Goal: Task Accomplishment & Management: Manage account settings

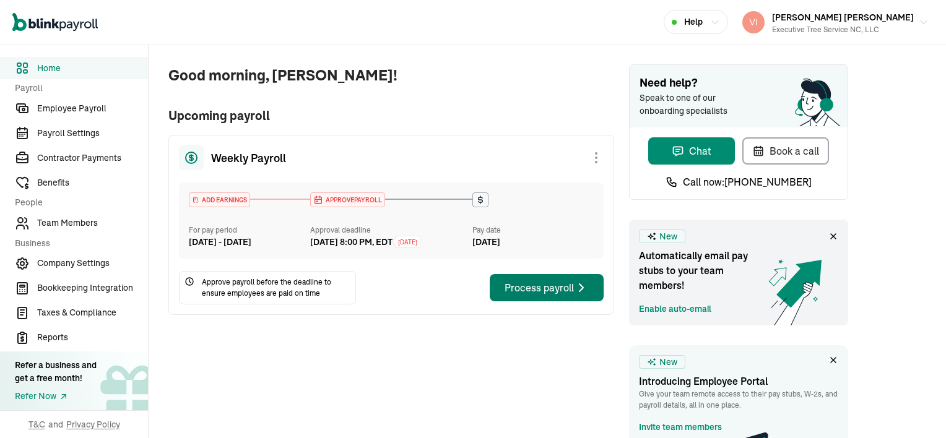
click at [525, 295] on div "Process payroll" at bounding box center [546, 287] width 84 height 15
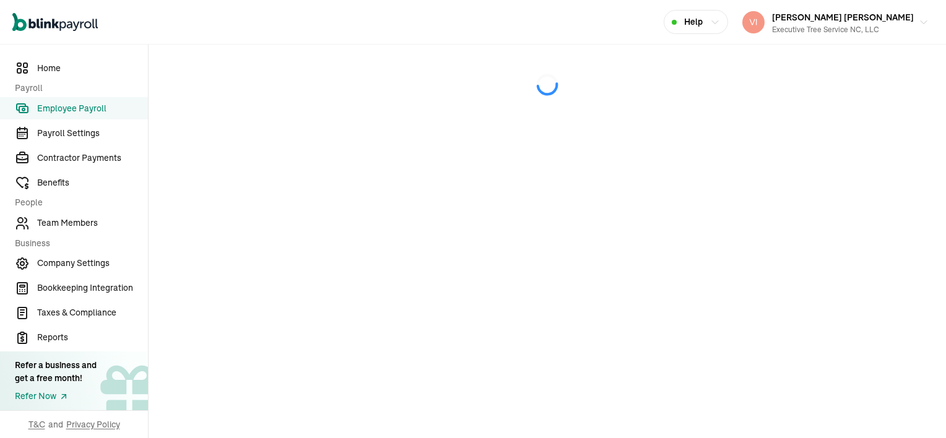
select select "direct_deposit"
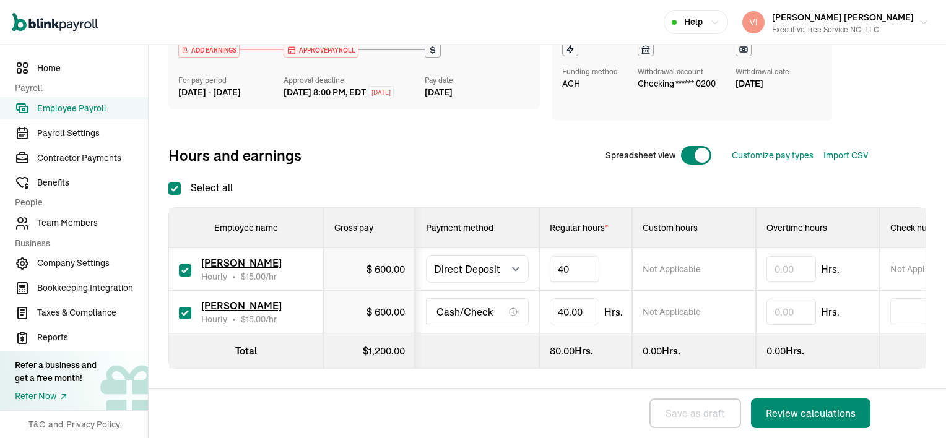
type input "4"
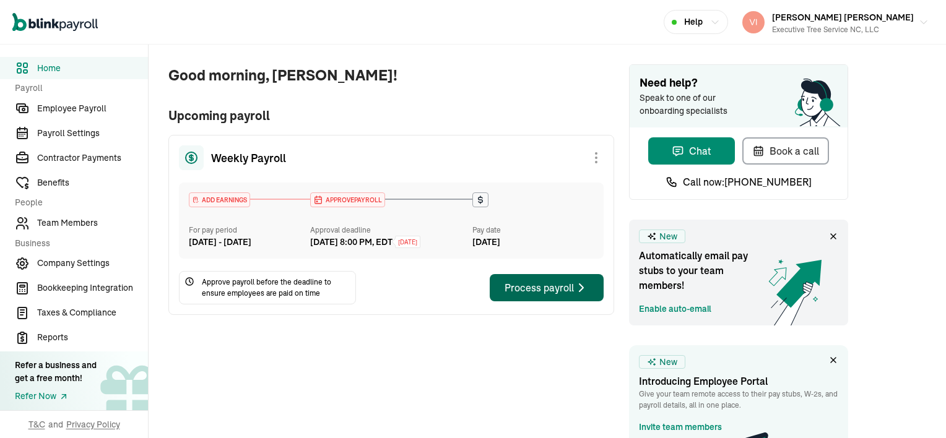
click at [525, 295] on div "Process payroll" at bounding box center [546, 287] width 84 height 15
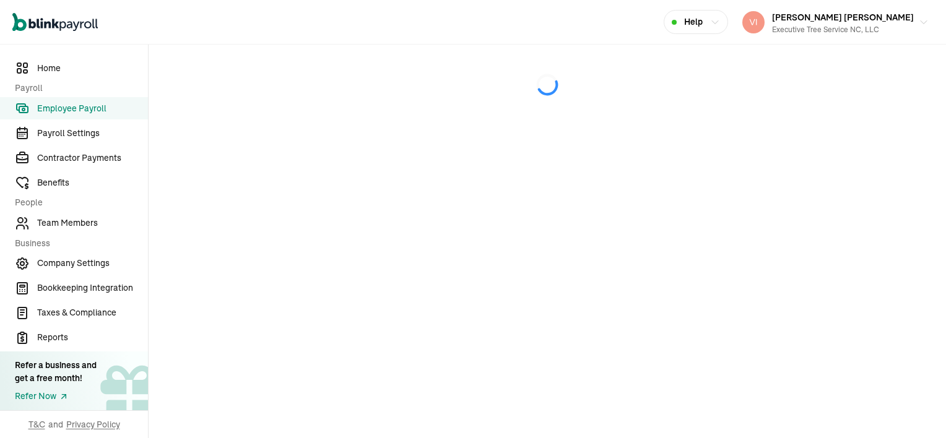
select select "direct_deposit"
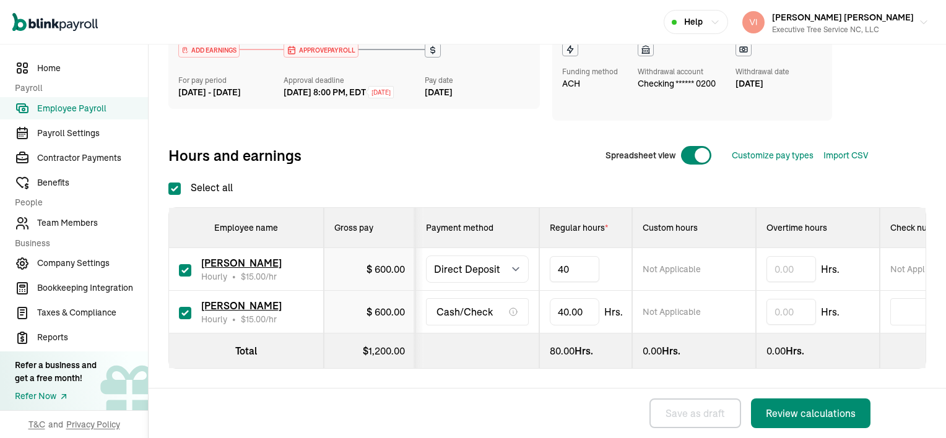
type input "4"
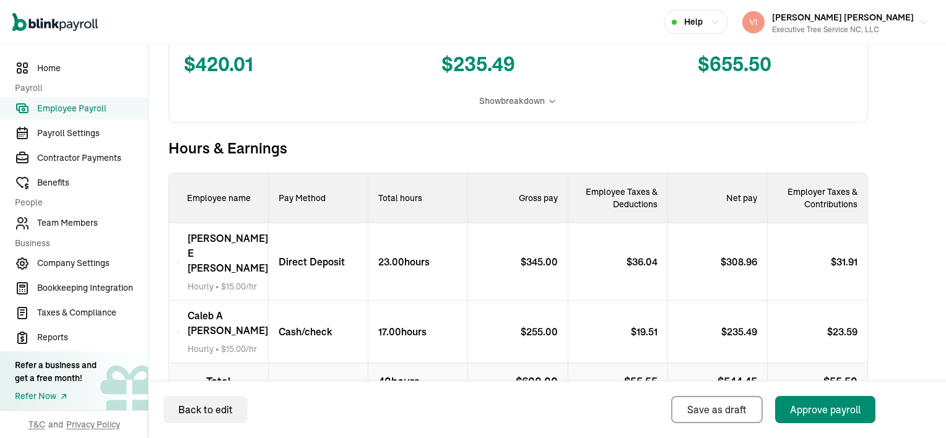
scroll to position [420, 0]
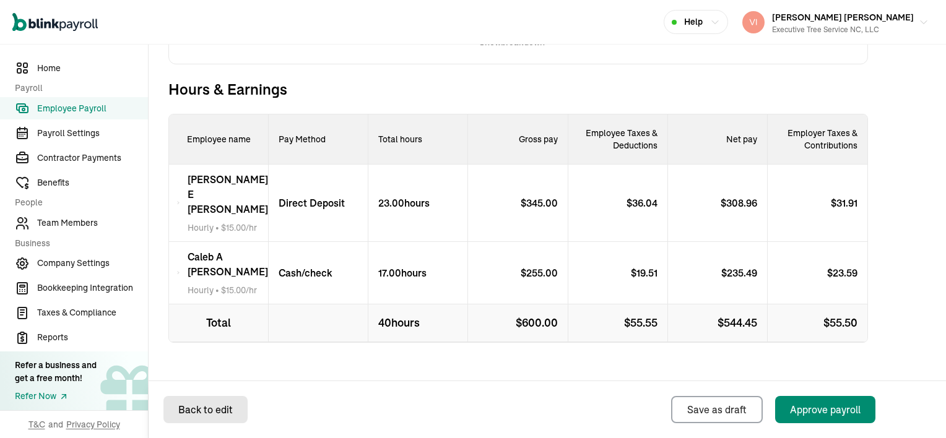
select select "direct_deposit"
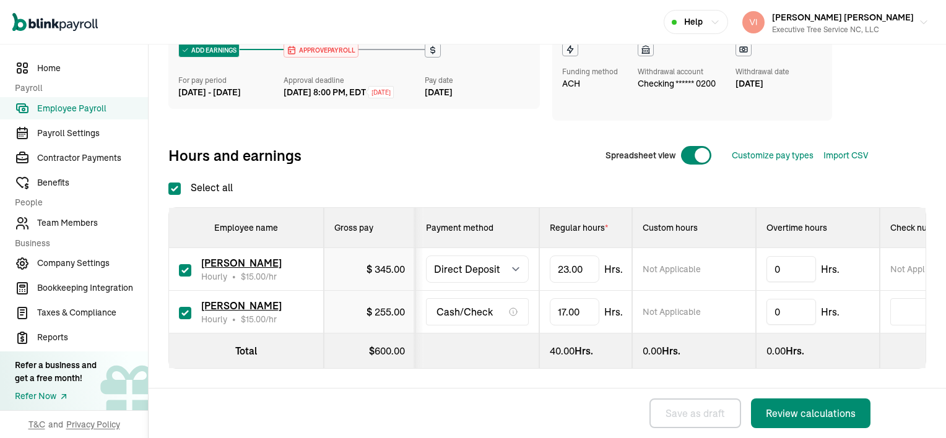
checkbox input "true"
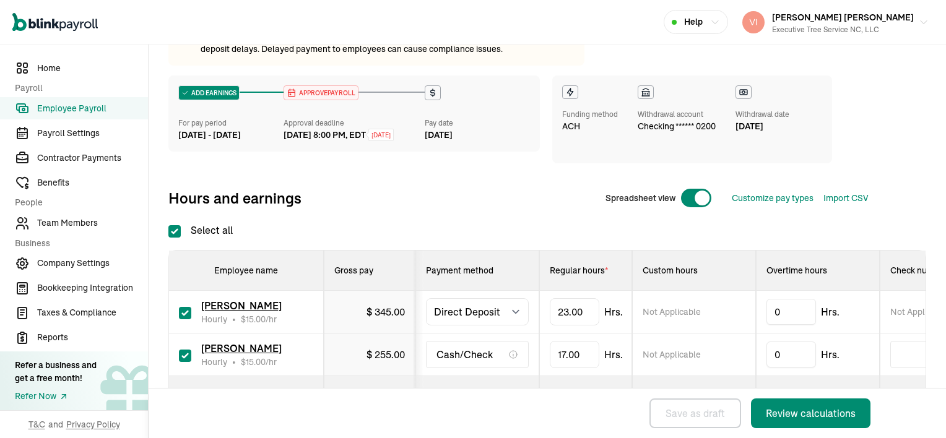
scroll to position [176, 0]
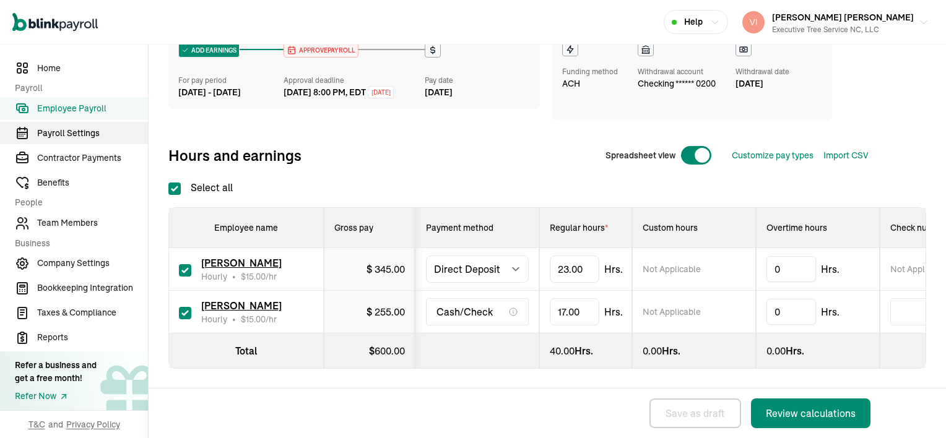
click at [67, 134] on span "Payroll Settings" at bounding box center [92, 133] width 111 height 13
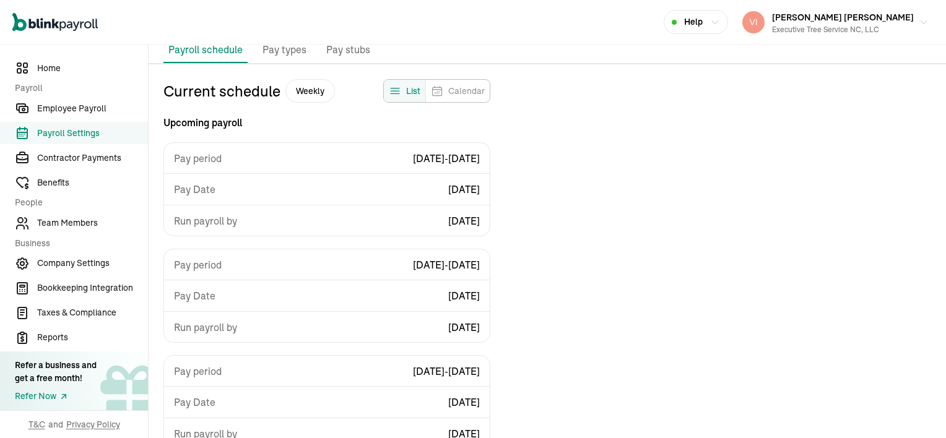
scroll to position [111, 0]
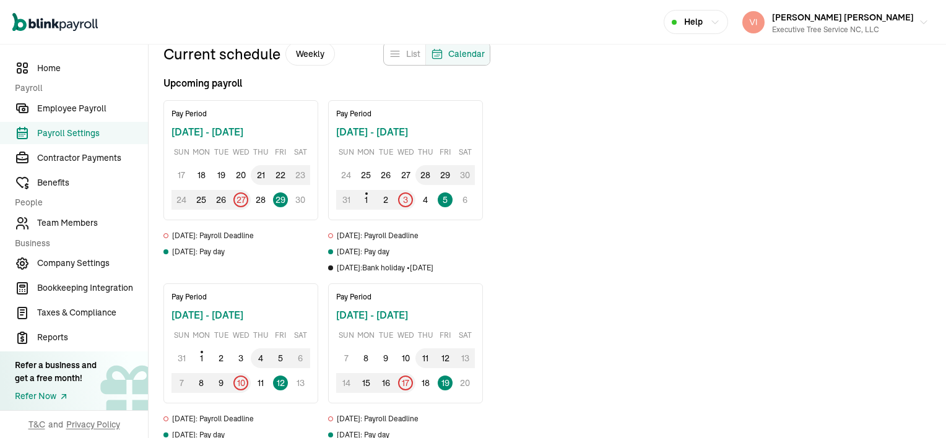
click at [447, 54] on div "Calendar" at bounding box center [457, 54] width 64 height 22
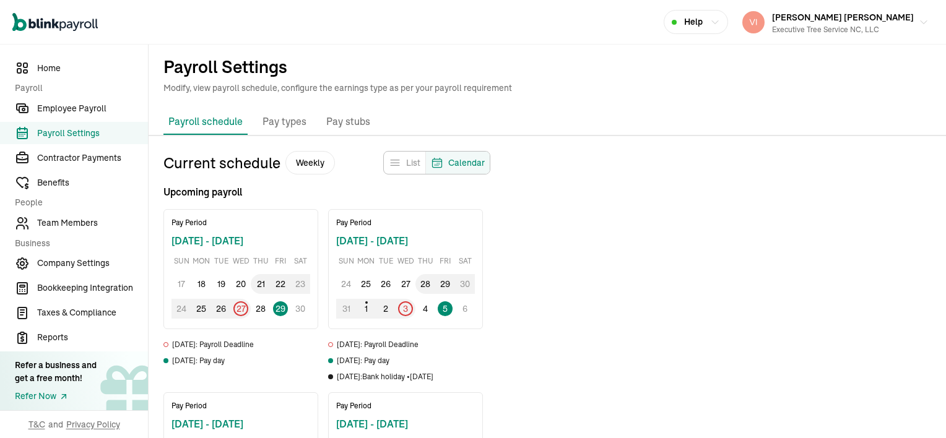
scroll to position [0, 0]
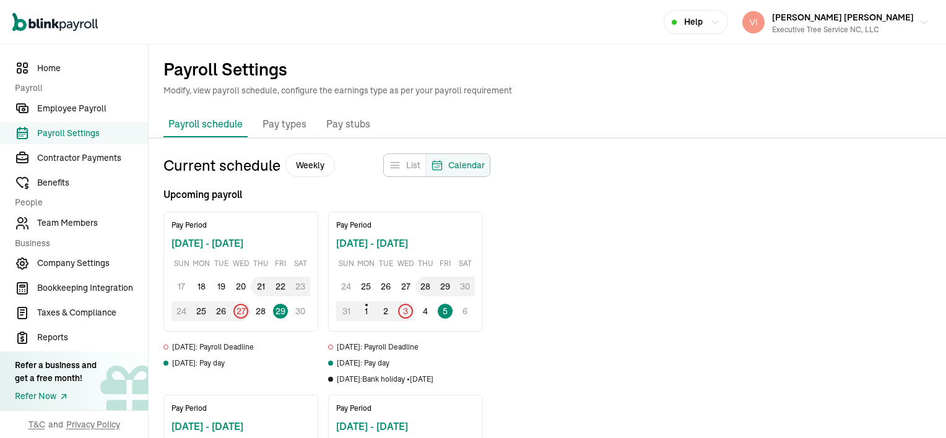
click at [399, 171] on div "List" at bounding box center [404, 165] width 41 height 22
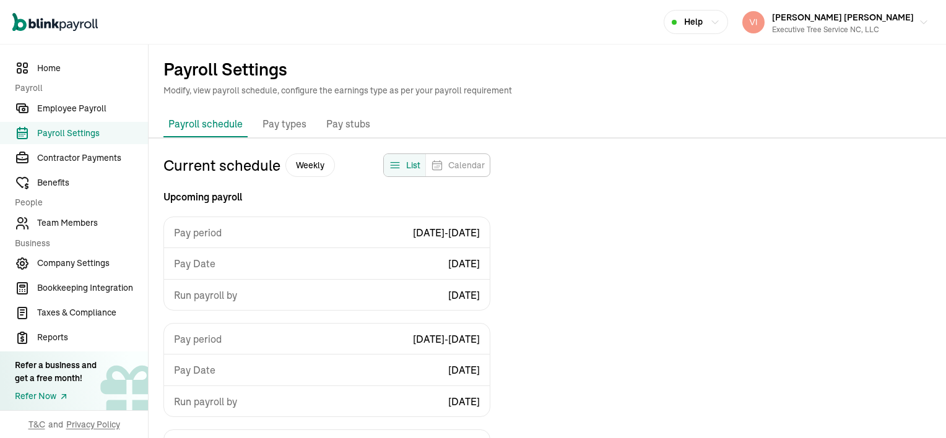
click at [399, 171] on div "List" at bounding box center [404, 165] width 41 height 22
click at [289, 124] on p "Pay types" at bounding box center [284, 124] width 44 height 16
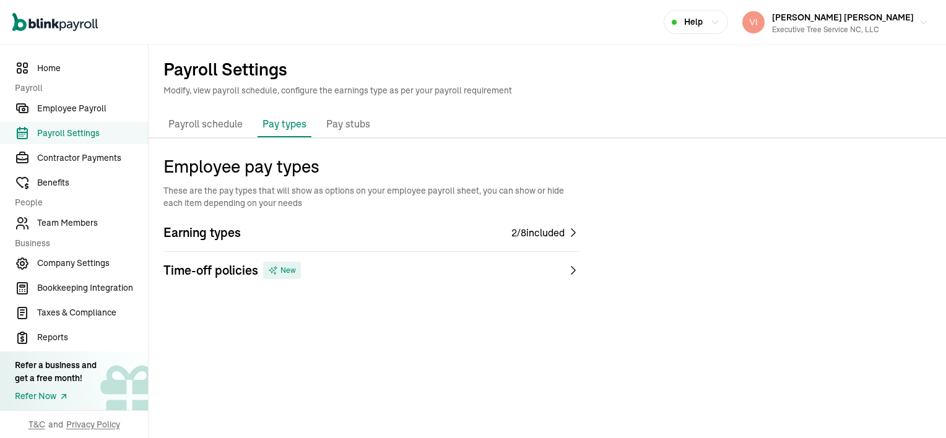
click at [569, 233] on icon at bounding box center [573, 233] width 12 height 12
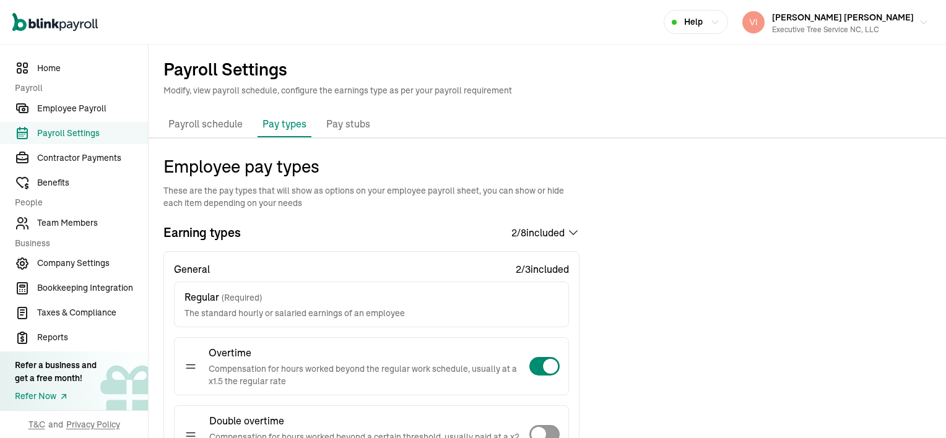
click at [345, 124] on p "Pay stubs" at bounding box center [348, 124] width 44 height 16
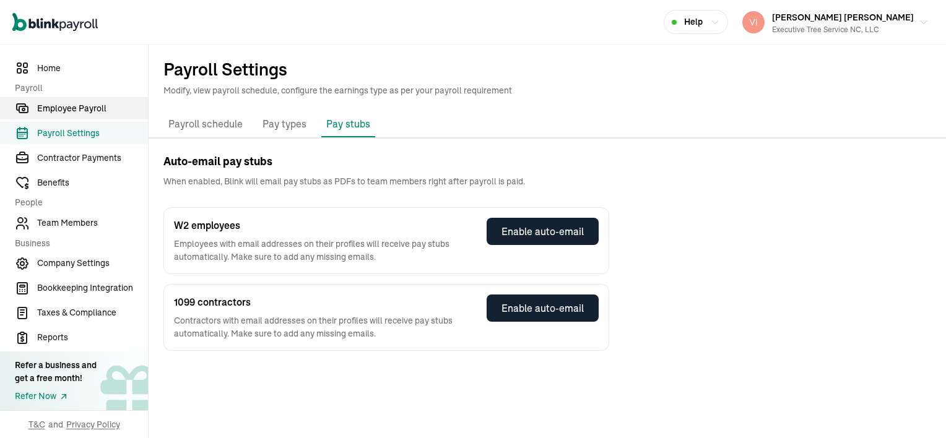
click at [70, 110] on span "Employee Payroll" at bounding box center [92, 108] width 111 height 13
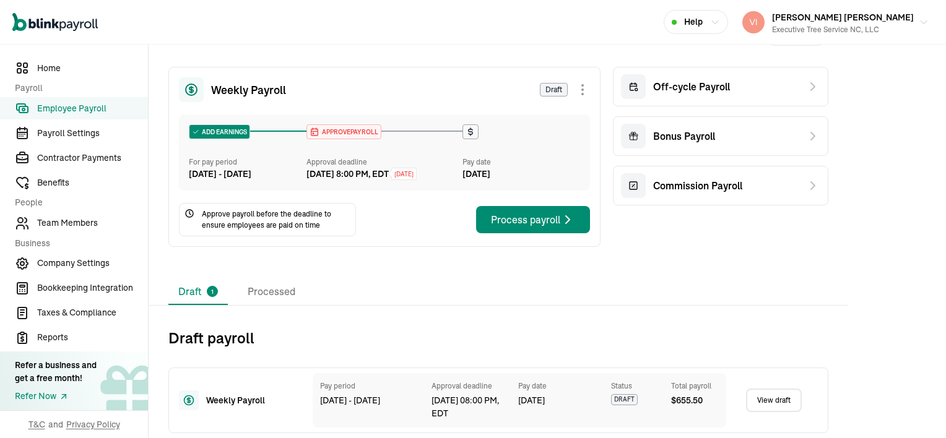
scroll to position [52, 0]
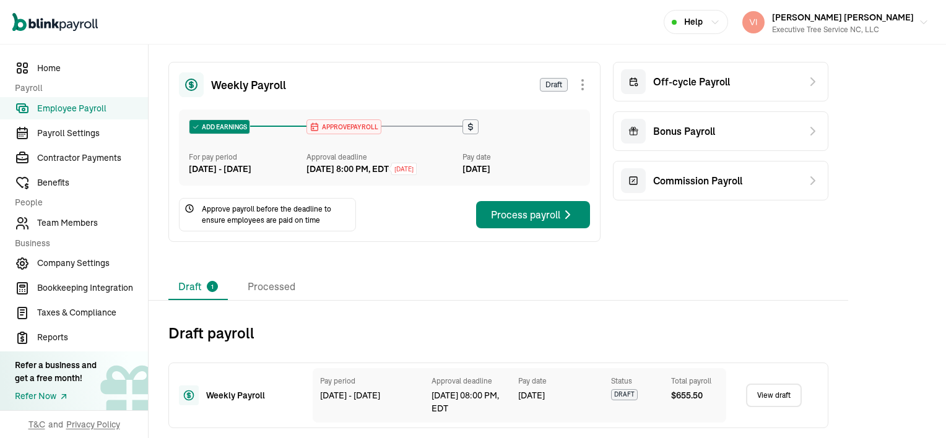
click at [782, 393] on link "View draft" at bounding box center [774, 396] width 56 height 24
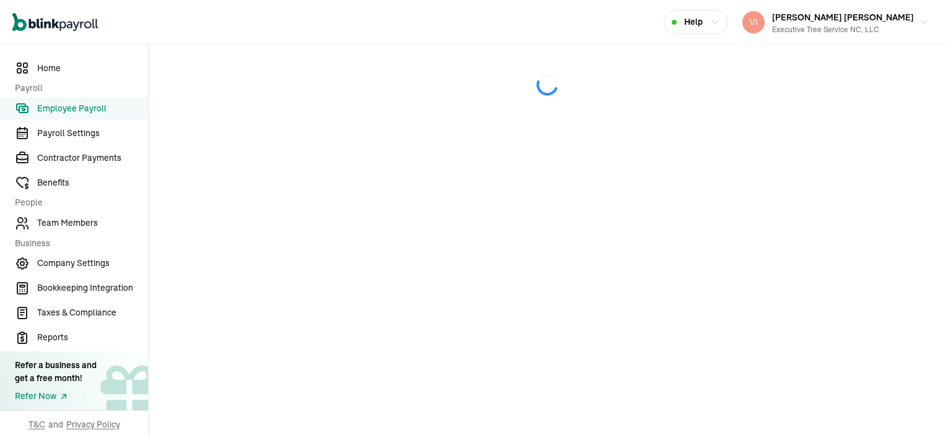
select select "direct_deposit"
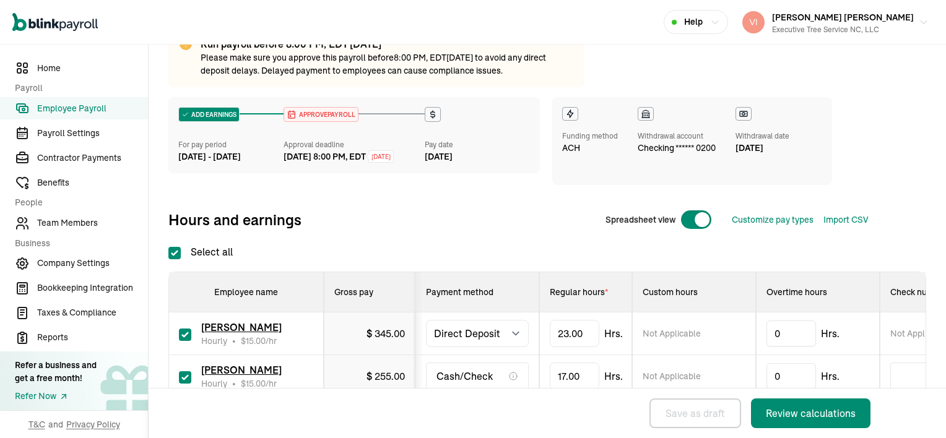
scroll to position [176, 0]
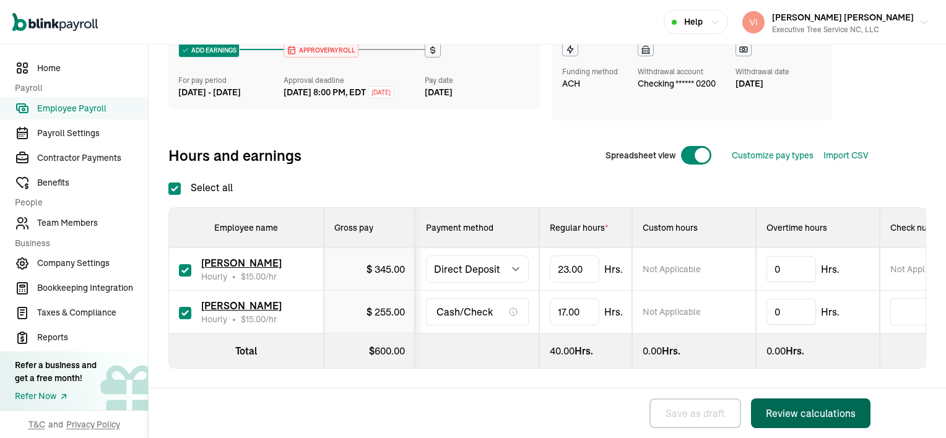
click at [807, 411] on div "Review calculations" at bounding box center [811, 413] width 90 height 15
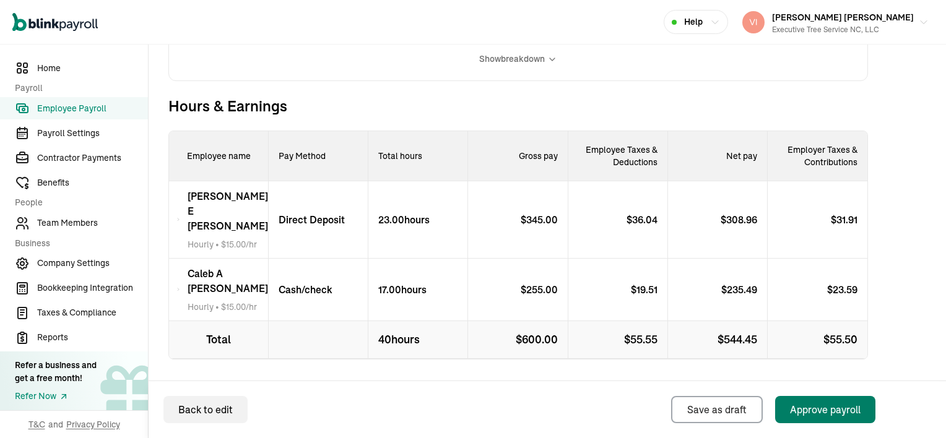
scroll to position [420, 0]
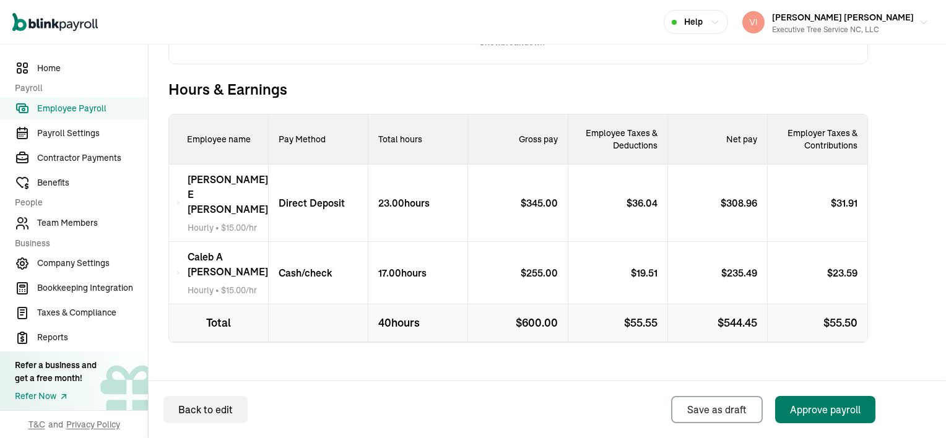
click at [834, 406] on div "Approve payroll" at bounding box center [825, 409] width 71 height 15
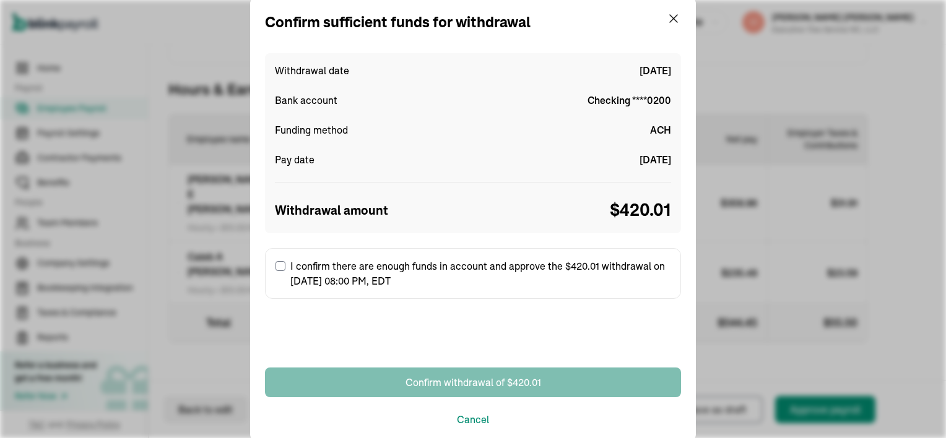
click at [280, 267] on input "I confirm there are enough funds in account and approve the $420.01 withdrawal …" at bounding box center [280, 266] width 10 height 10
checkbox input "true"
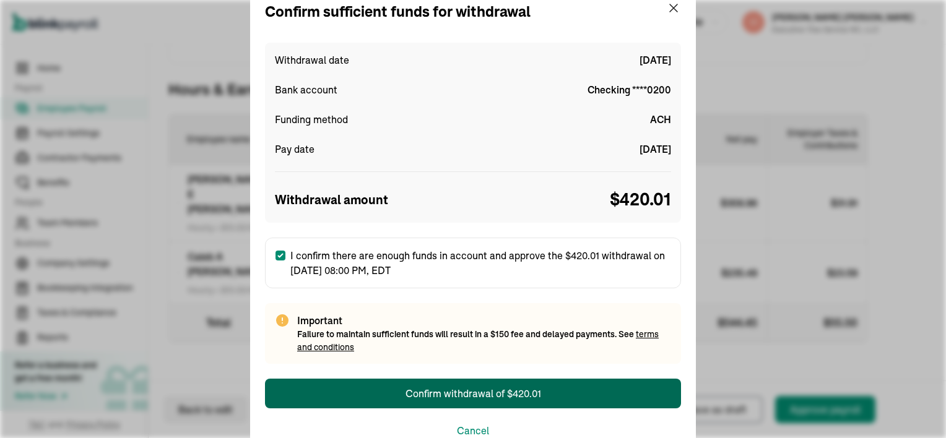
click at [454, 389] on div "Confirm withdrawal of $420.01" at bounding box center [473, 393] width 136 height 15
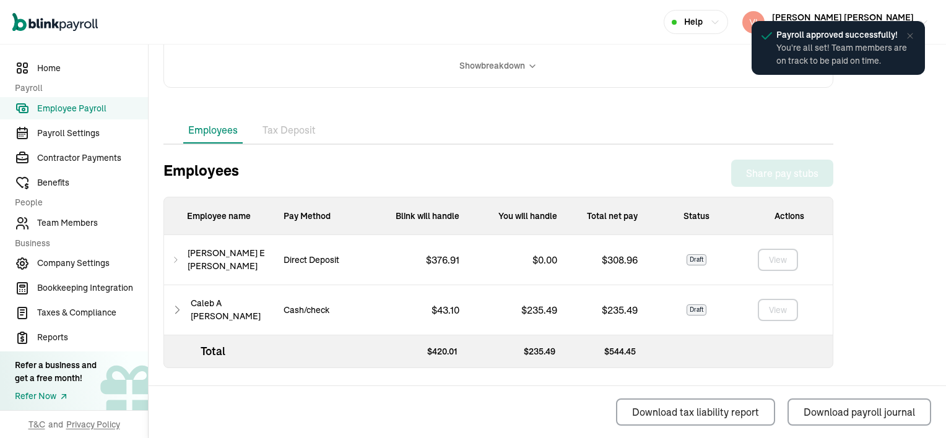
scroll to position [334, 0]
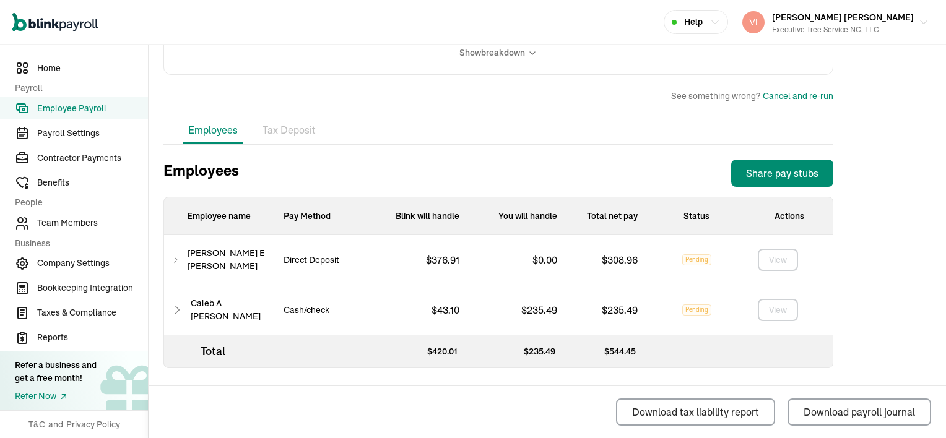
click at [290, 131] on li "Tax Deposit" at bounding box center [288, 131] width 63 height 26
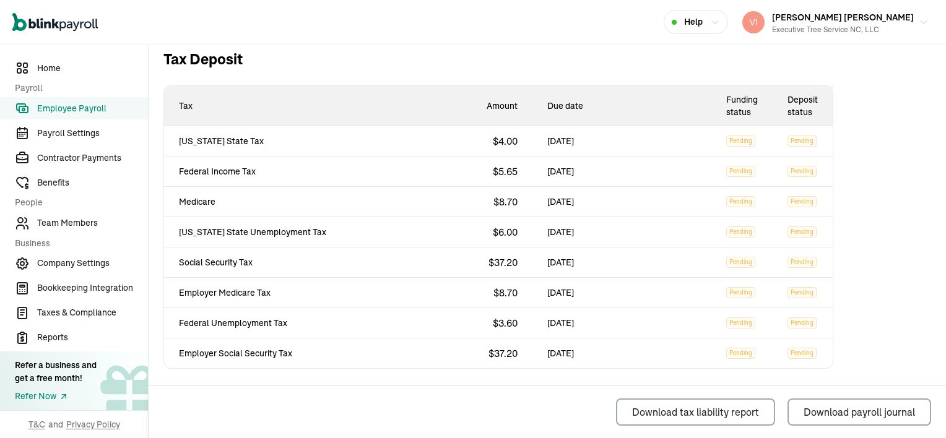
scroll to position [446, 0]
click at [67, 312] on span "Taxes & Compliance" at bounding box center [92, 312] width 111 height 13
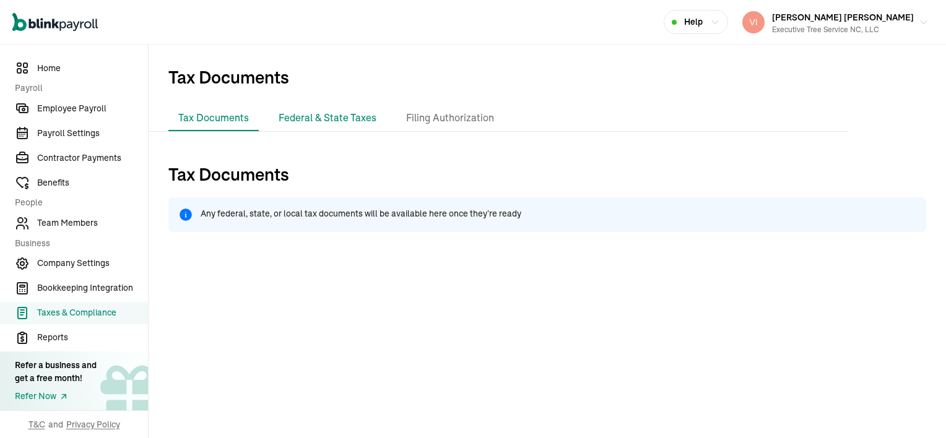
click at [313, 120] on li "Federal & State Taxes" at bounding box center [328, 118] width 118 height 26
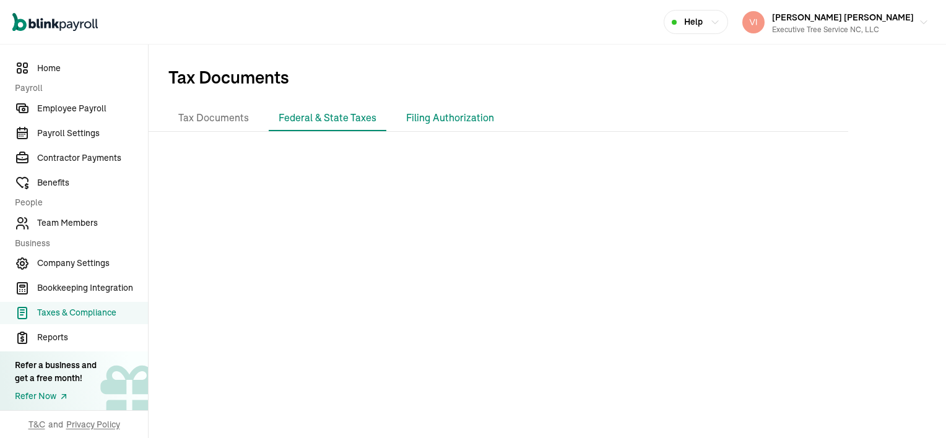
click at [457, 120] on li "Filing Authorization" at bounding box center [450, 118] width 108 height 26
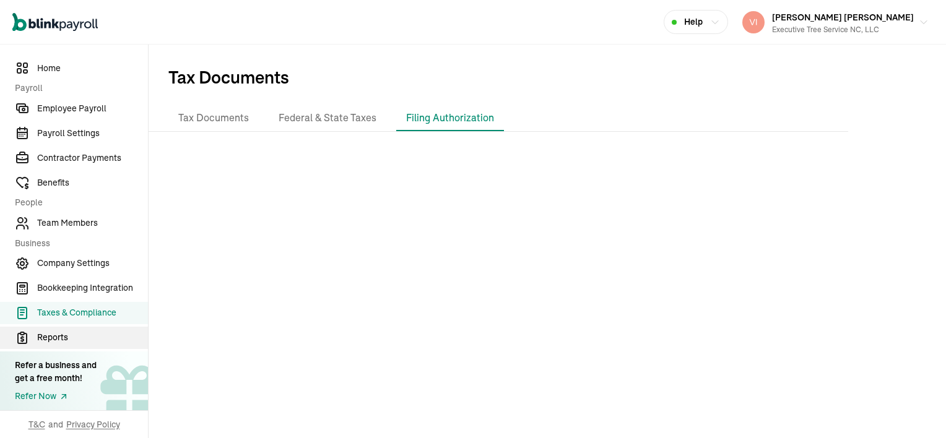
click at [55, 337] on span "Reports" at bounding box center [92, 337] width 111 height 13
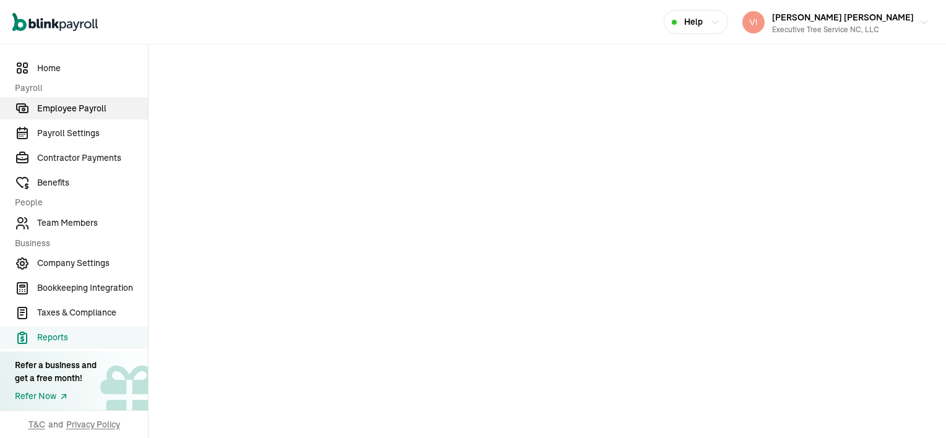
click at [88, 111] on span "Employee Payroll" at bounding box center [92, 108] width 111 height 13
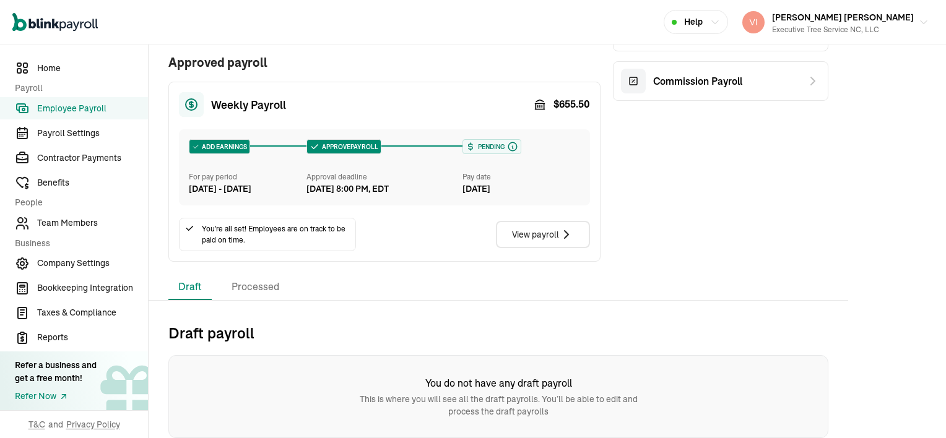
scroll to position [152, 0]
click at [523, 238] on div "View payroll" at bounding box center [543, 234] width 62 height 15
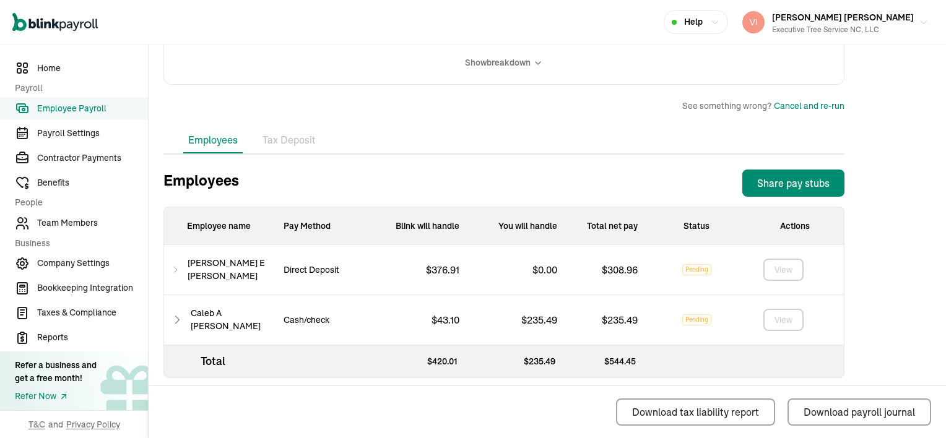
scroll to position [334, 0]
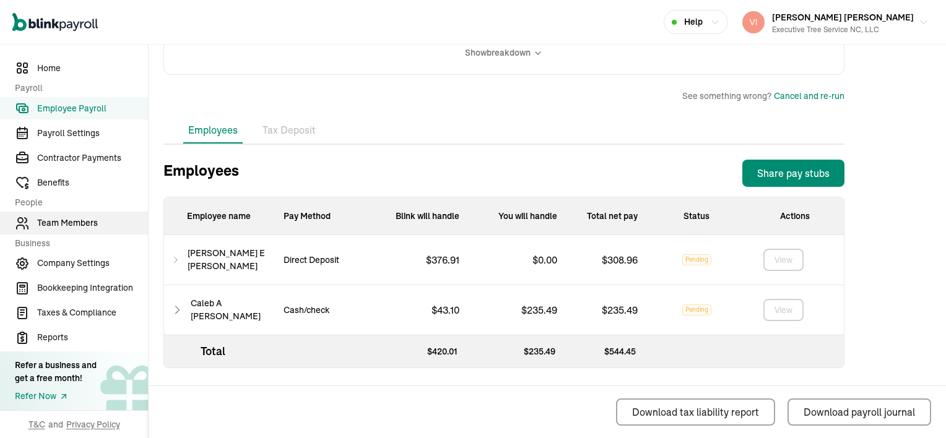
click at [68, 223] on span "Team Members" at bounding box center [92, 223] width 111 height 13
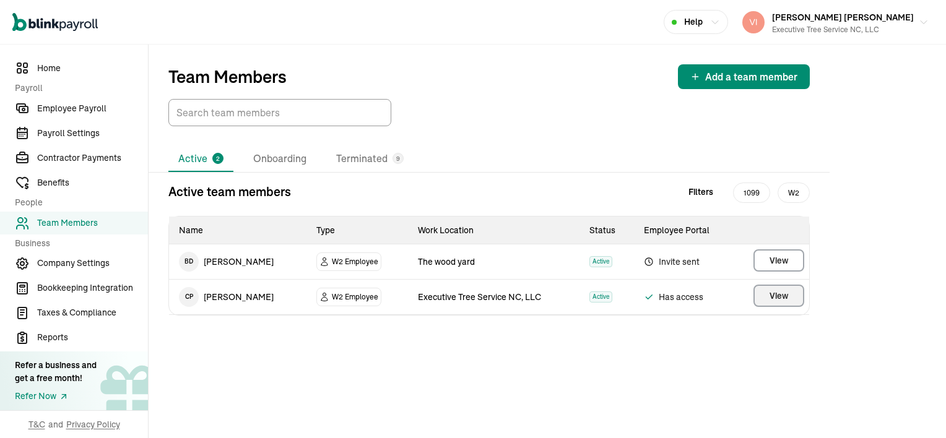
click at [779, 303] on button "View" at bounding box center [778, 296] width 51 height 22
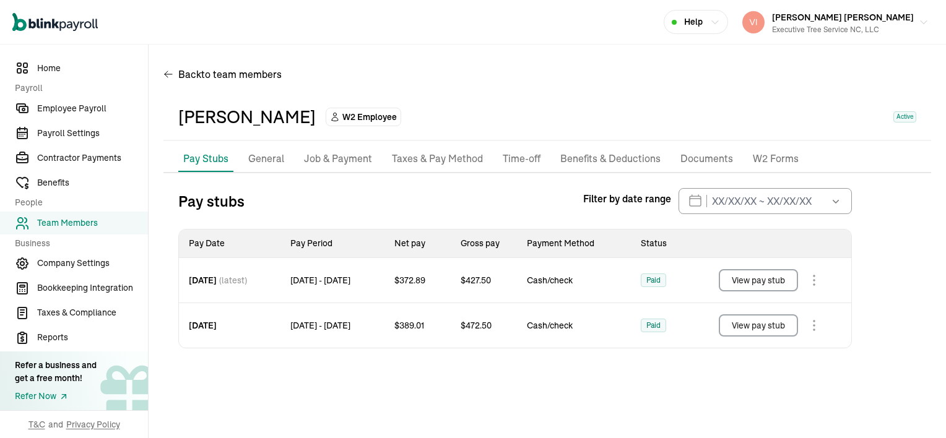
click at [691, 158] on p "Documents" at bounding box center [706, 159] width 53 height 16
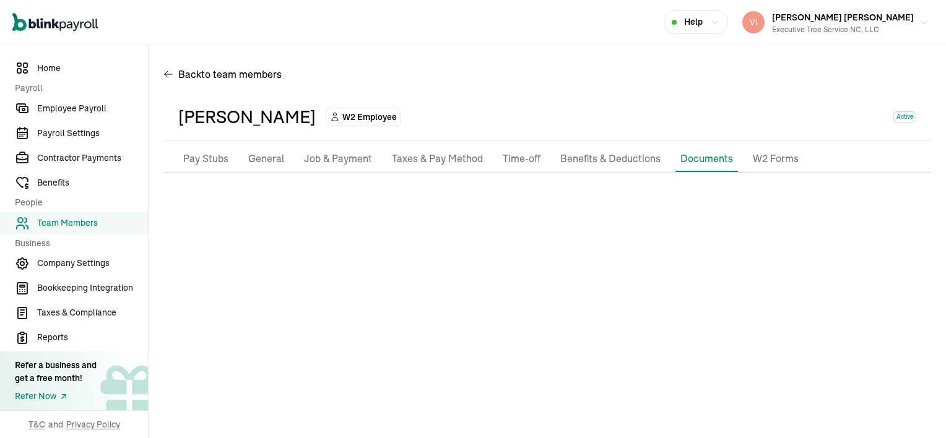
click at [434, 158] on p "Taxes & Pay Method" at bounding box center [437, 159] width 91 height 16
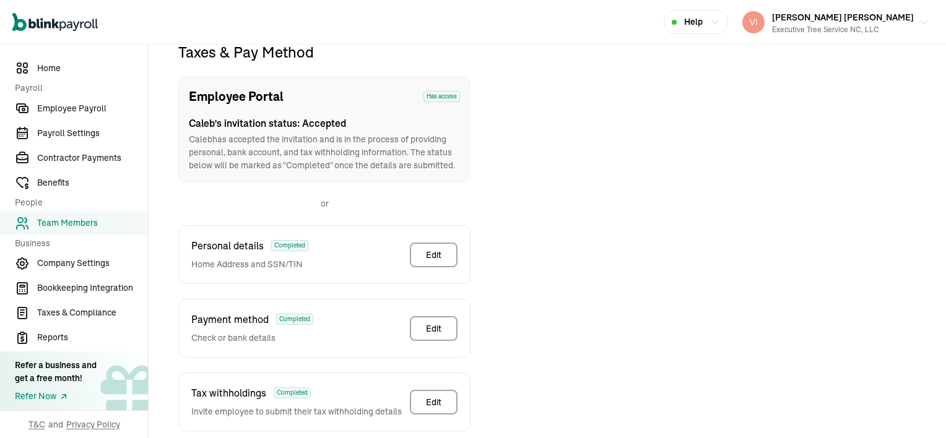
scroll to position [207, 0]
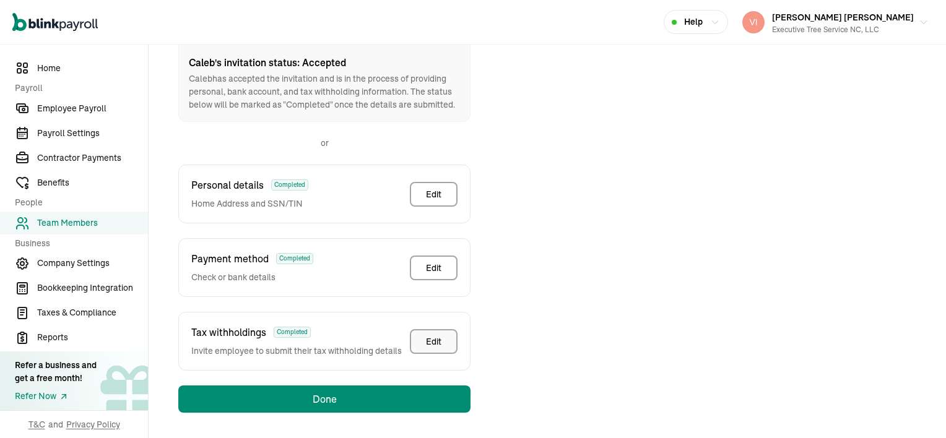
click at [446, 340] on button "Edit" at bounding box center [434, 341] width 48 height 25
click at [439, 335] on div "Edit" at bounding box center [433, 341] width 15 height 12
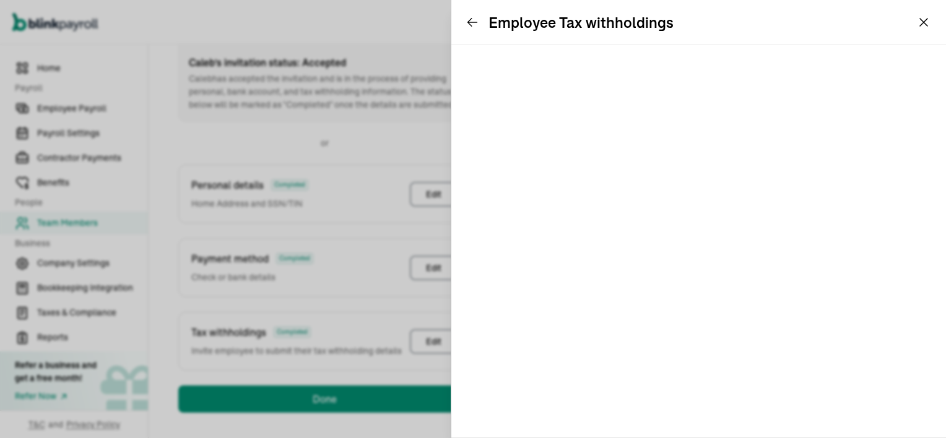
click at [469, 14] on div "Employee Tax withholdings" at bounding box center [569, 22] width 207 height 20
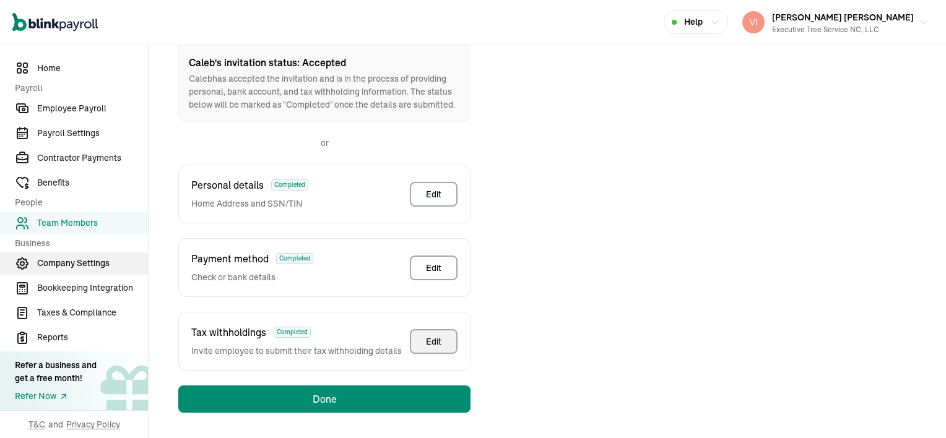
scroll to position [146, 0]
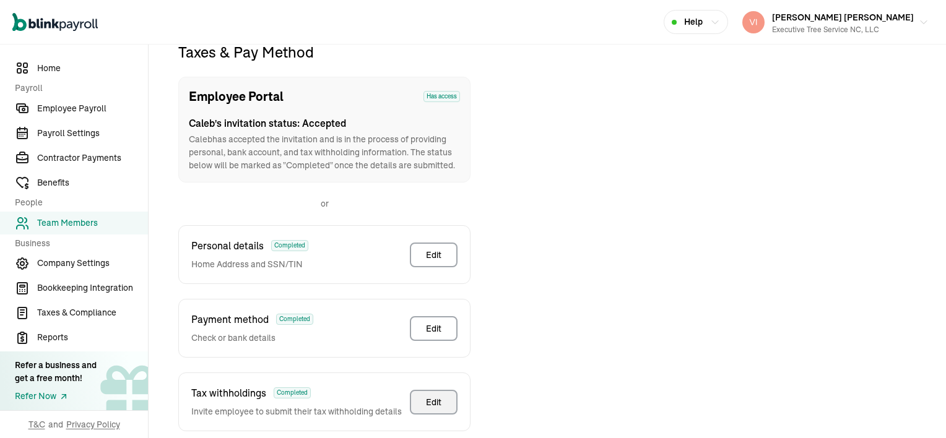
click at [60, 223] on span "Team Members" at bounding box center [92, 223] width 111 height 13
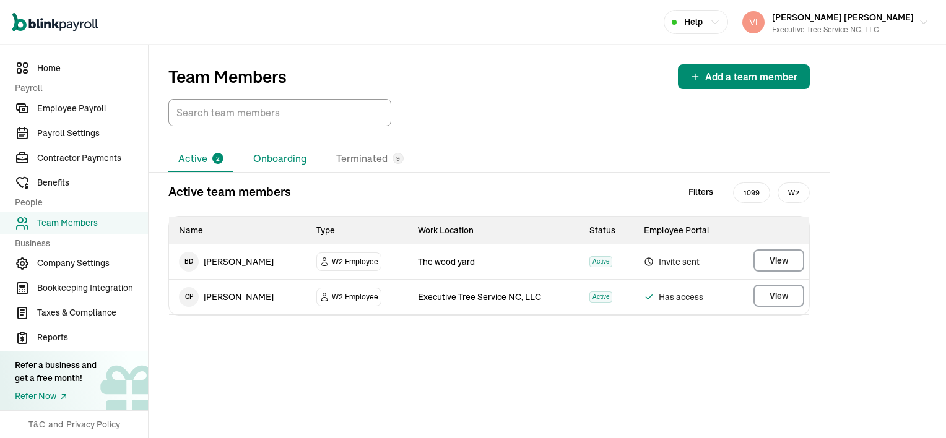
click at [277, 161] on li "Onboarding" at bounding box center [279, 159] width 73 height 26
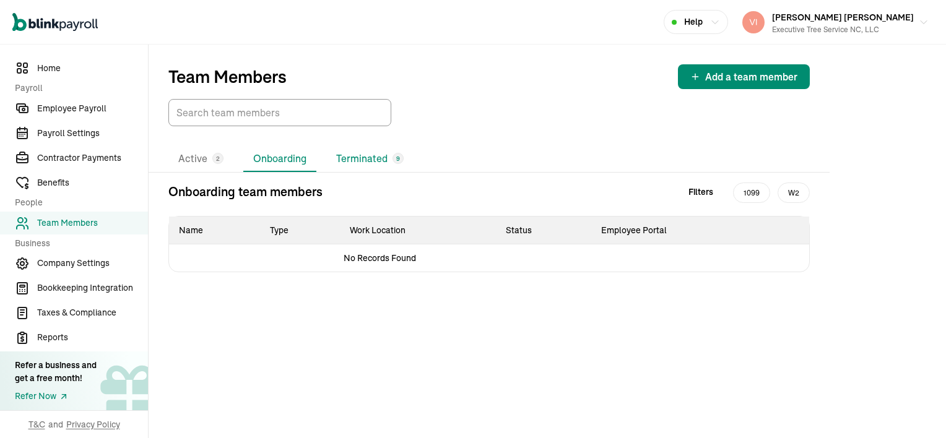
click at [367, 160] on li "Terminated 9" at bounding box center [369, 159] width 87 height 26
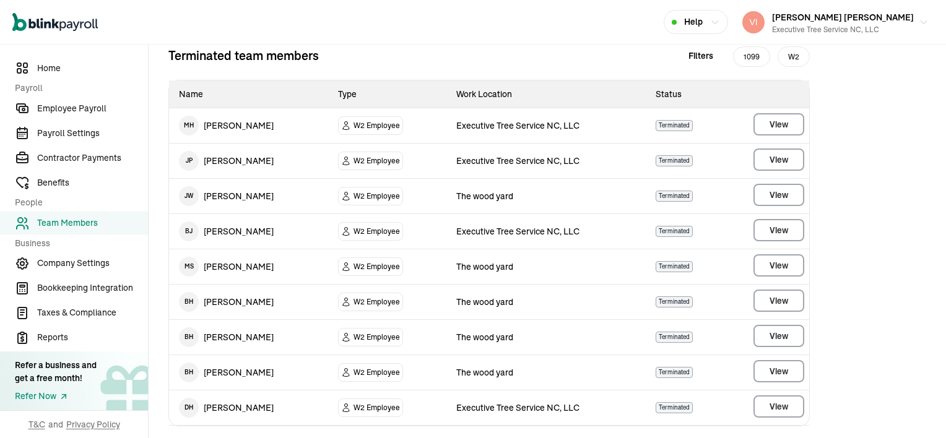
scroll to position [142, 0]
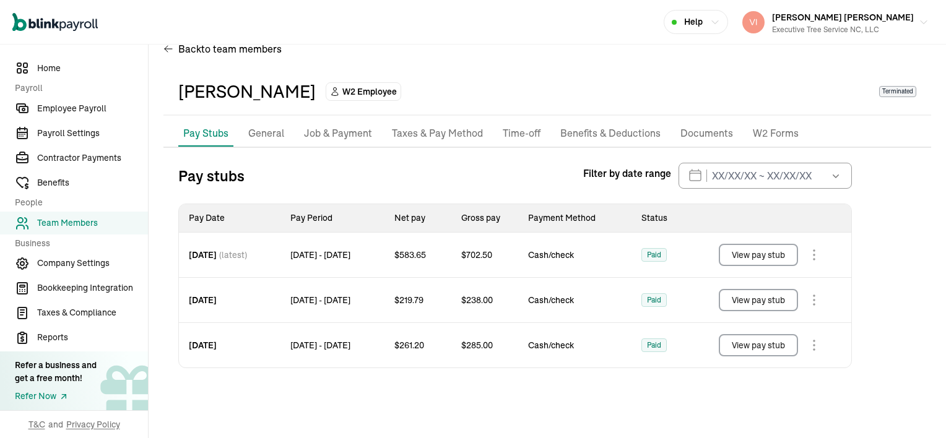
scroll to position [45, 0]
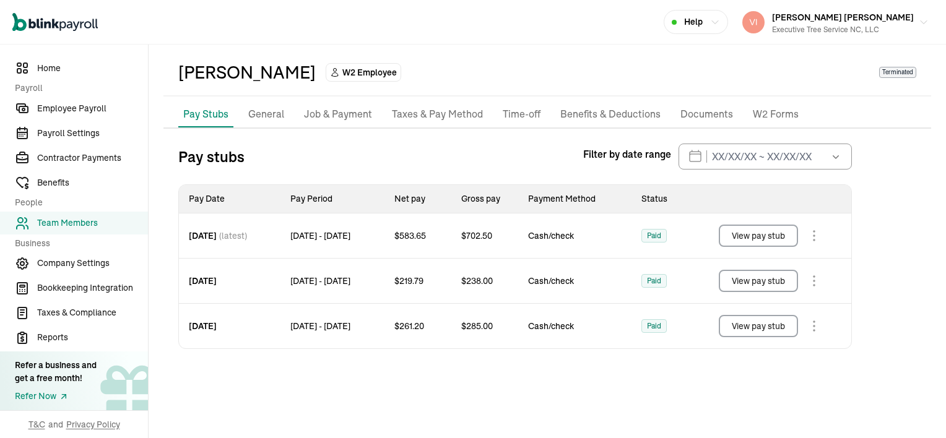
click at [696, 111] on p "Documents" at bounding box center [706, 114] width 53 height 16
click at [696, 85] on div "Joshua Winston W2 Employee Terminated" at bounding box center [547, 72] width 738 height 26
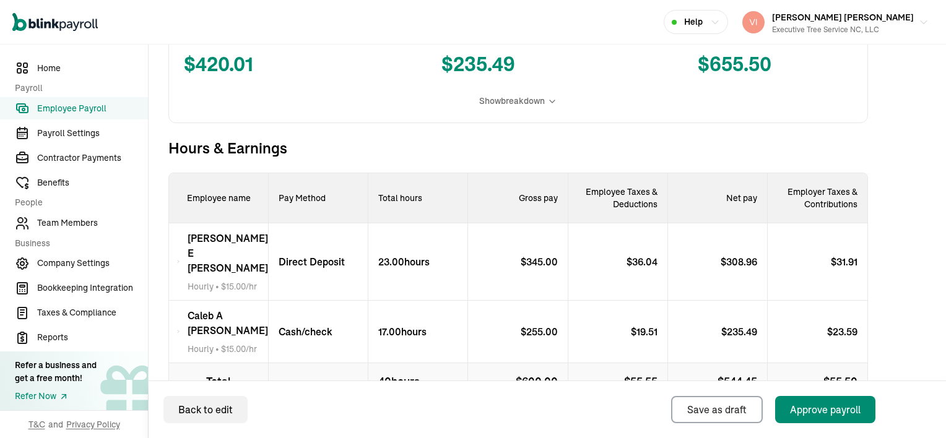
scroll to position [420, 0]
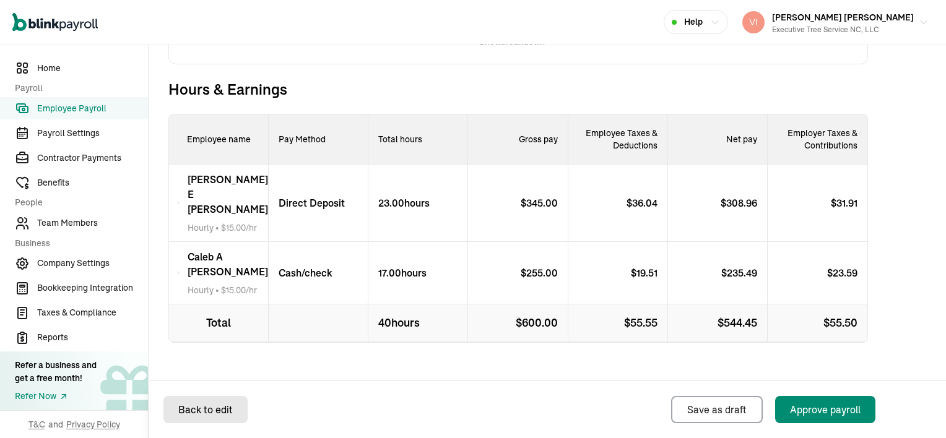
select select "direct_deposit"
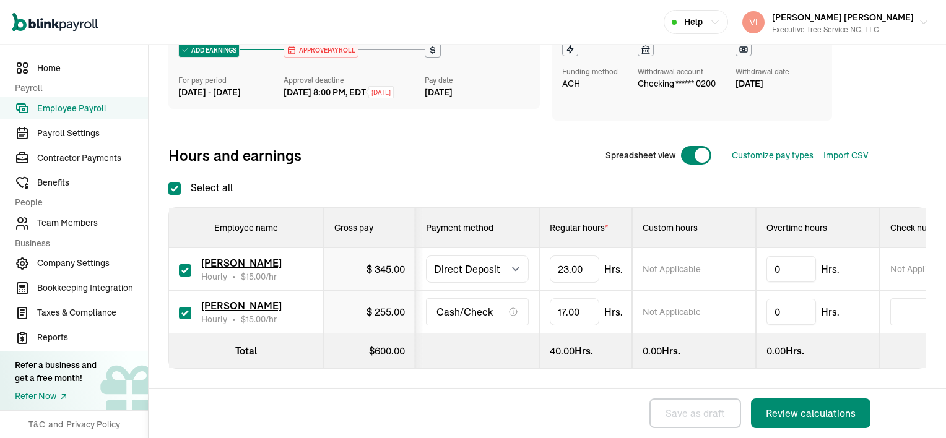
checkbox input "true"
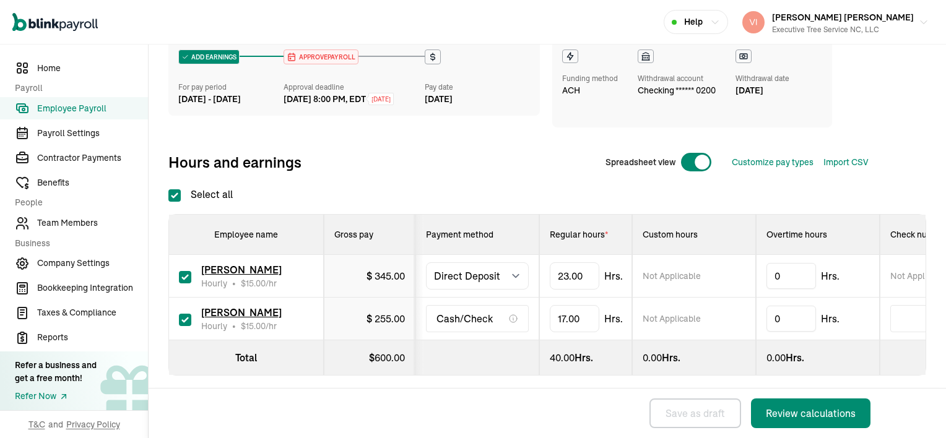
scroll to position [176, 0]
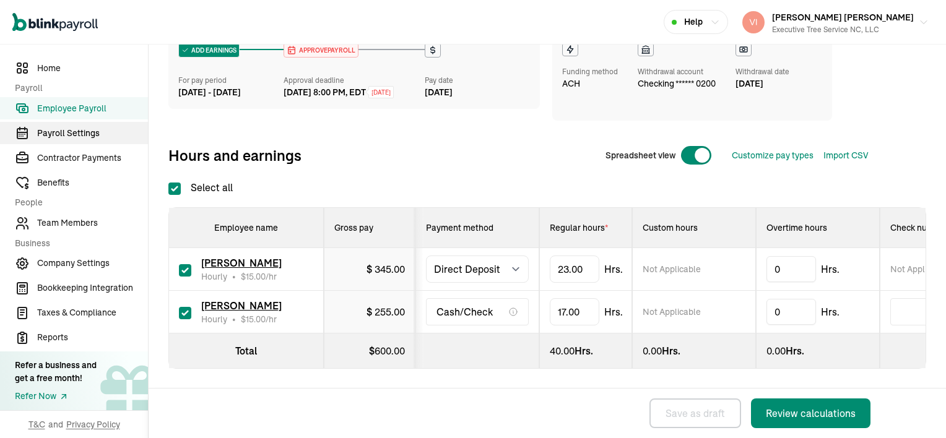
click at [67, 134] on span "Payroll Settings" at bounding box center [92, 133] width 111 height 13
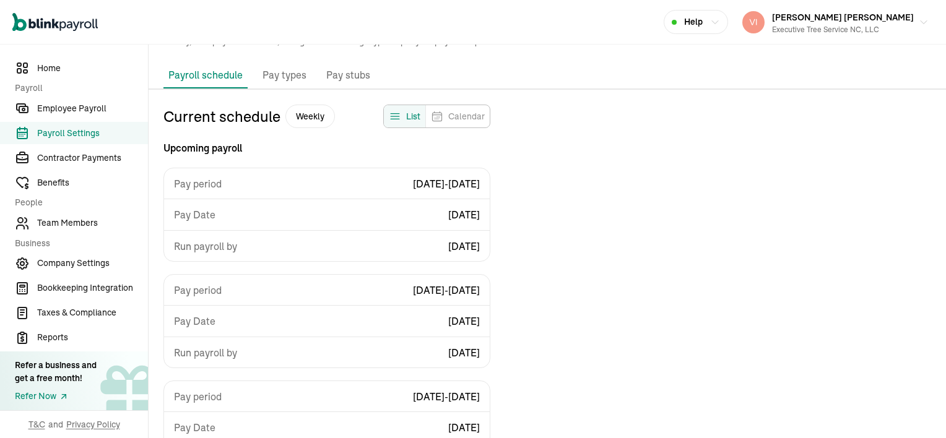
scroll to position [111, 0]
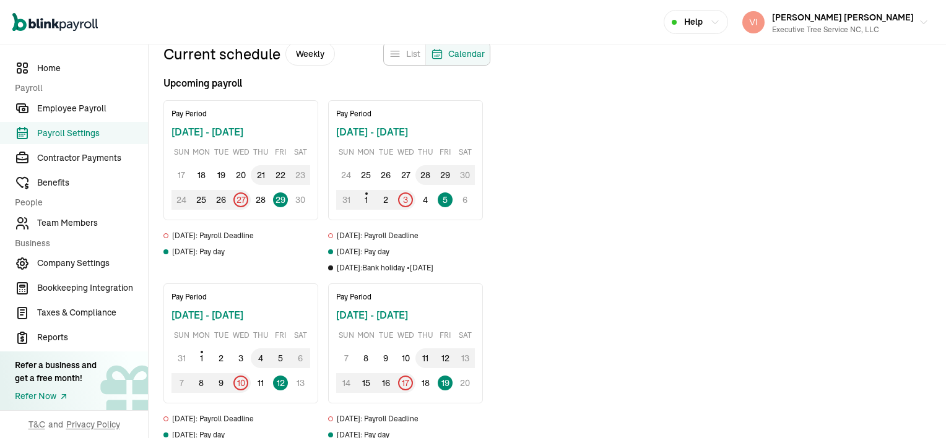
click at [447, 54] on div "Calendar" at bounding box center [457, 54] width 64 height 22
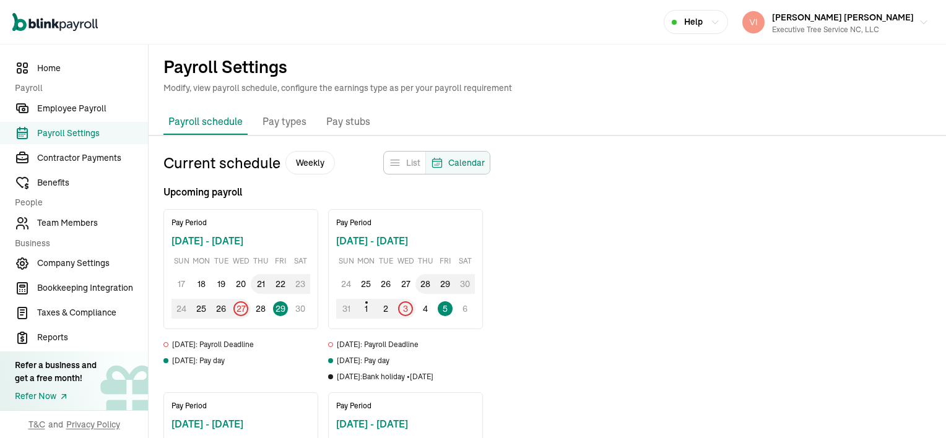
scroll to position [0, 0]
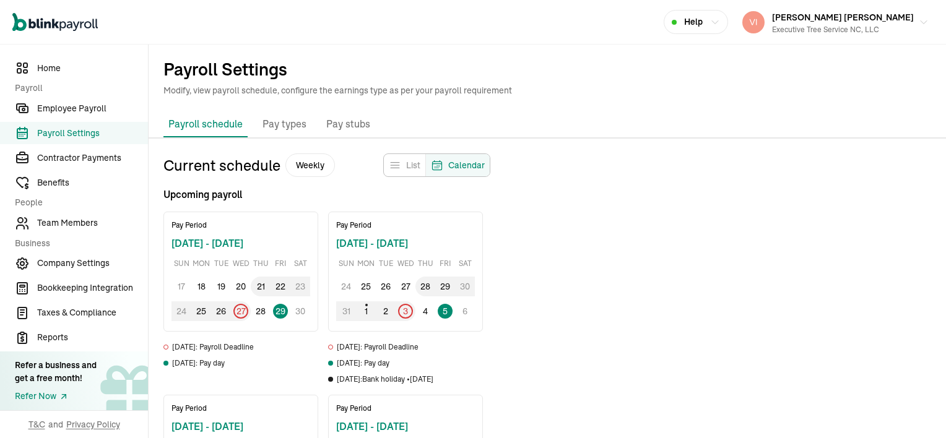
click at [399, 171] on div "List" at bounding box center [404, 165] width 41 height 22
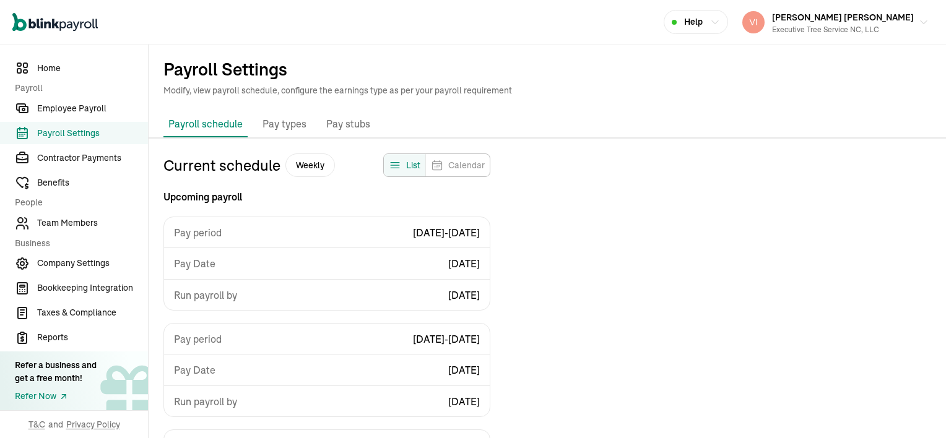
click at [289, 124] on p "Pay types" at bounding box center [284, 124] width 44 height 16
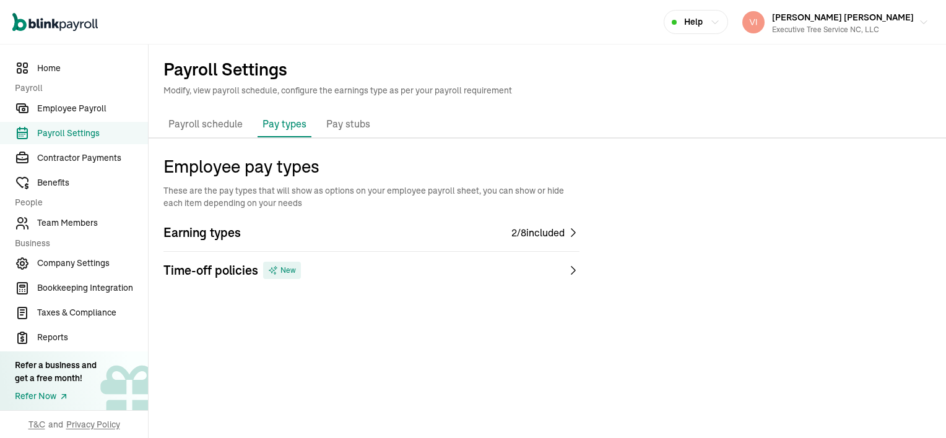
click at [569, 233] on icon at bounding box center [573, 233] width 12 height 12
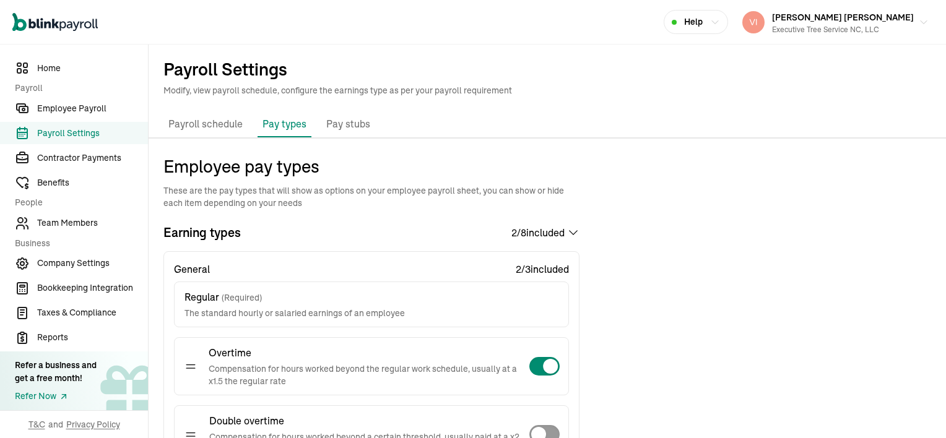
click at [345, 124] on p "Pay stubs" at bounding box center [348, 124] width 44 height 16
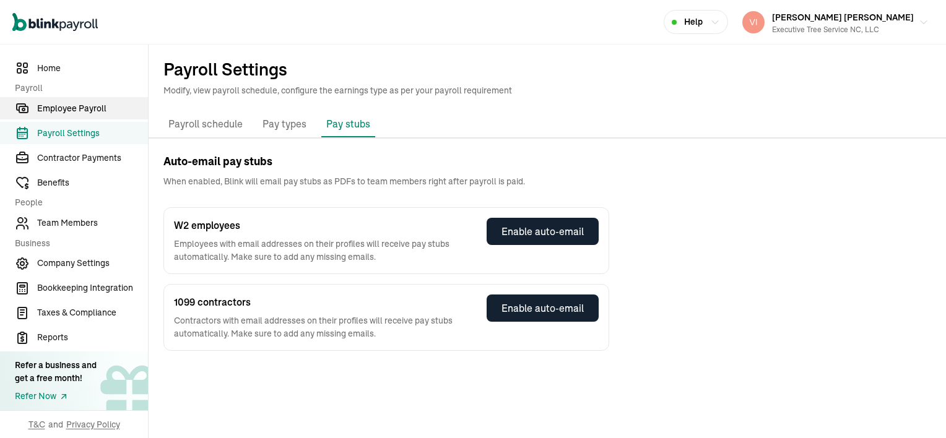
click at [70, 110] on span "Employee Payroll" at bounding box center [92, 108] width 111 height 13
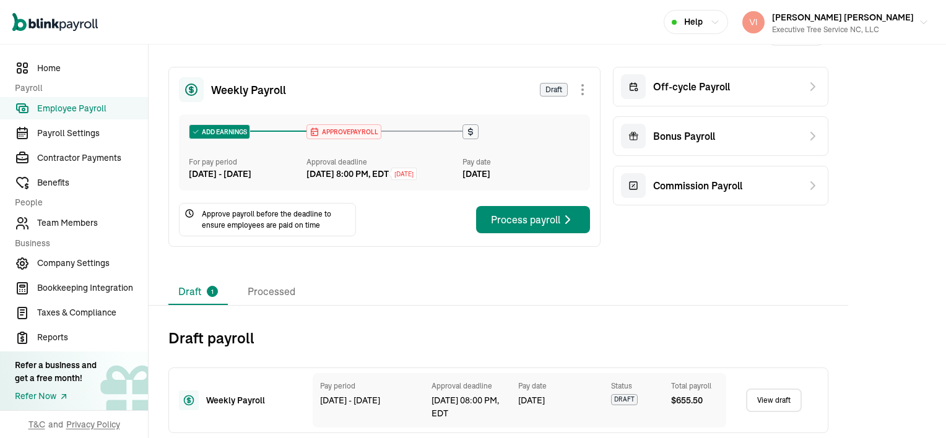
scroll to position [52, 0]
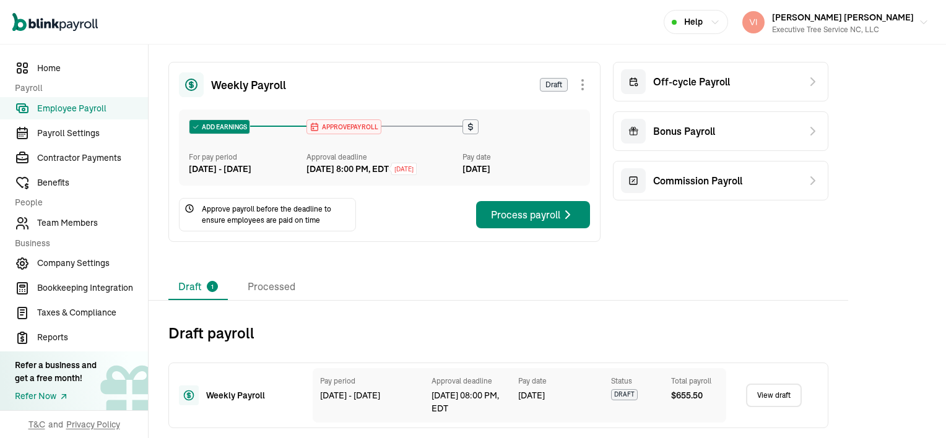
click at [782, 393] on link "View draft" at bounding box center [774, 396] width 56 height 24
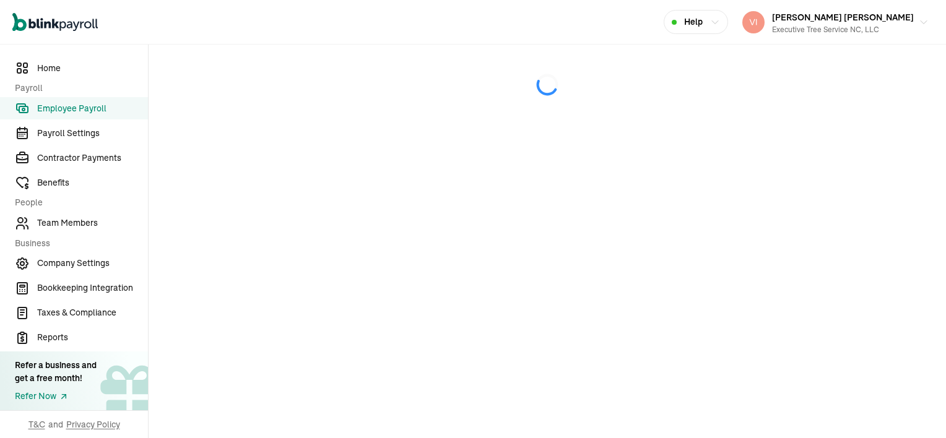
select select "direct_deposit"
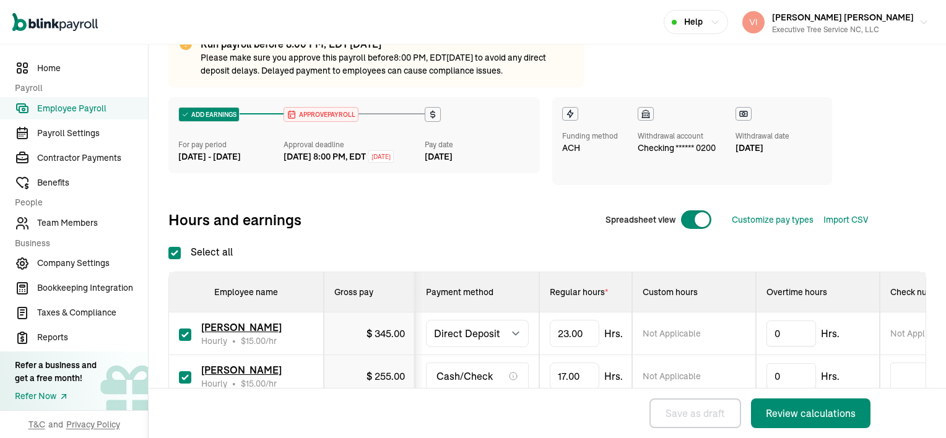
scroll to position [176, 0]
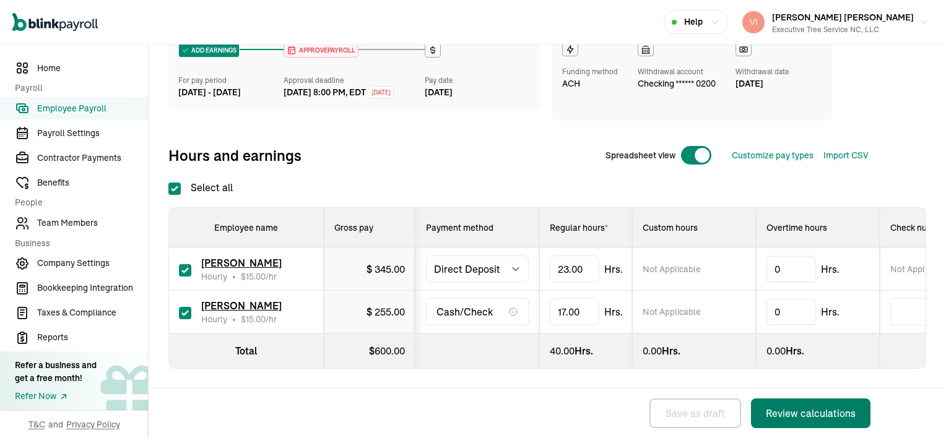
click at [807, 411] on div "Review calculations" at bounding box center [811, 413] width 90 height 15
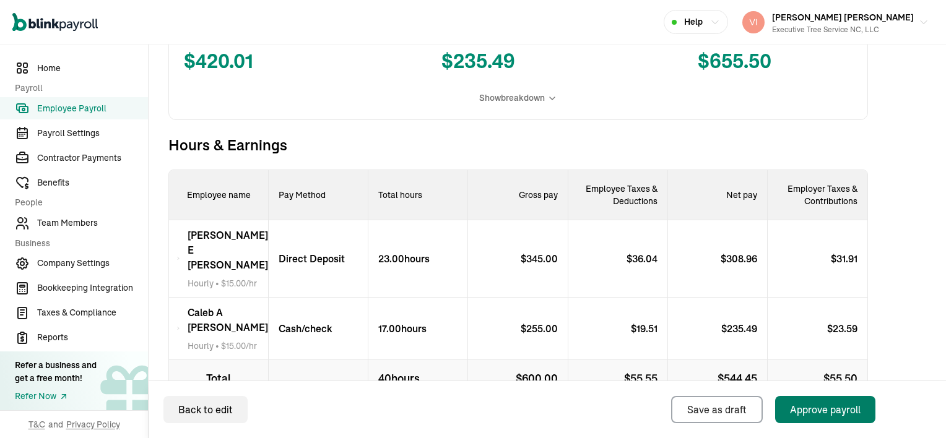
scroll to position [420, 0]
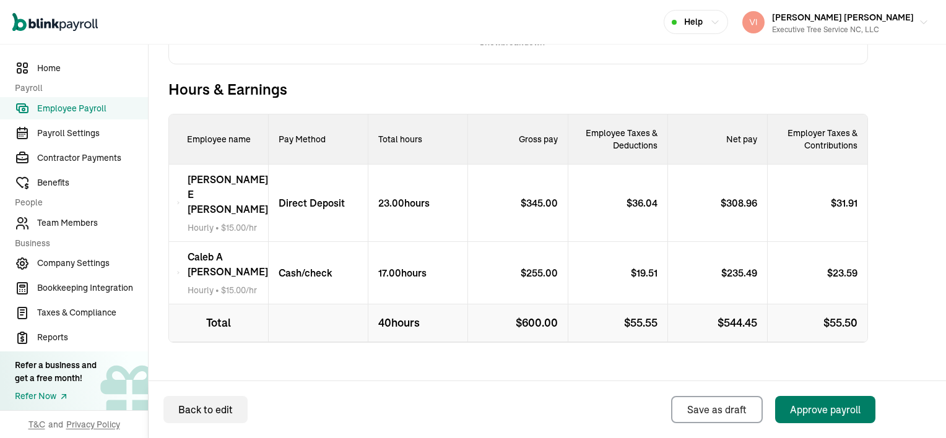
click at [834, 406] on div "Approve payroll" at bounding box center [825, 409] width 71 height 15
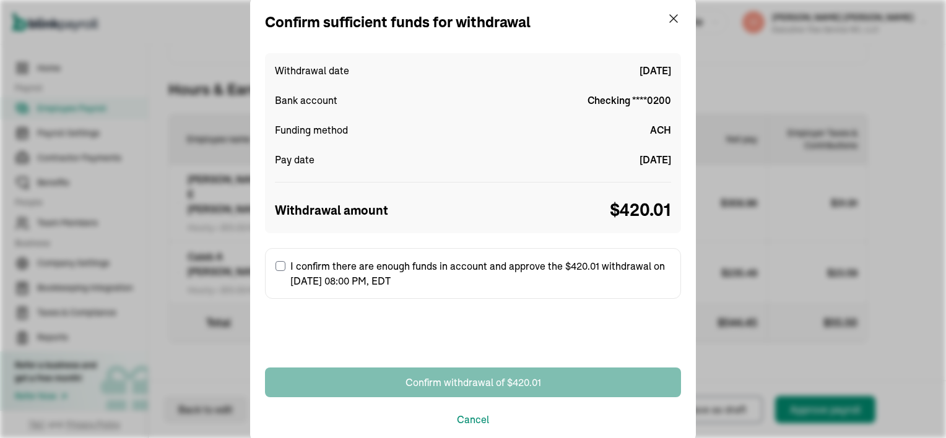
click at [280, 267] on input "I confirm there are enough funds in account and approve the $420.01 withdrawal …" at bounding box center [280, 266] width 10 height 10
checkbox input "true"
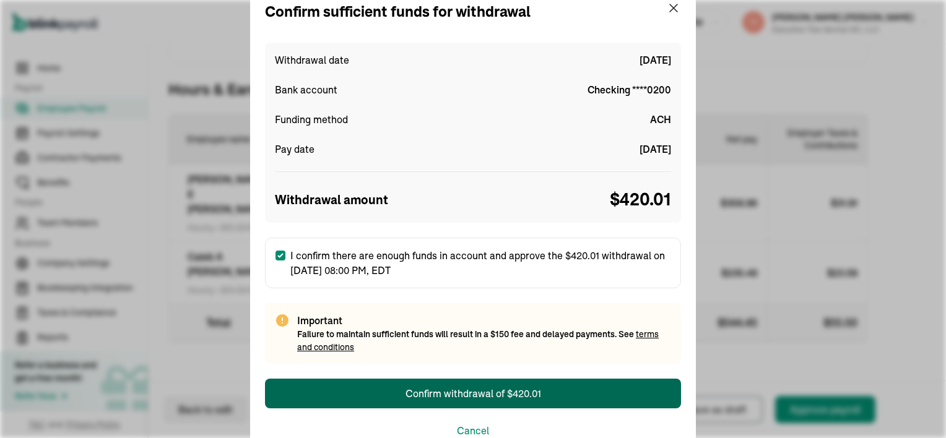
click at [454, 389] on div "Confirm withdrawal of $420.01" at bounding box center [473, 393] width 136 height 15
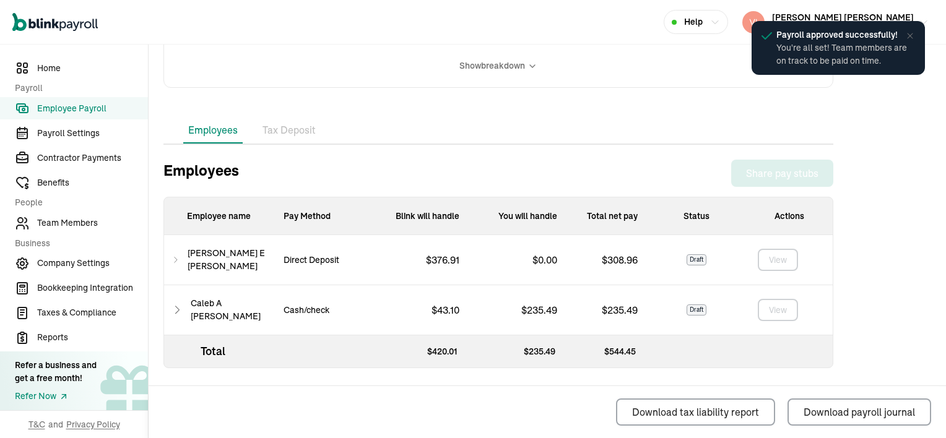
scroll to position [334, 0]
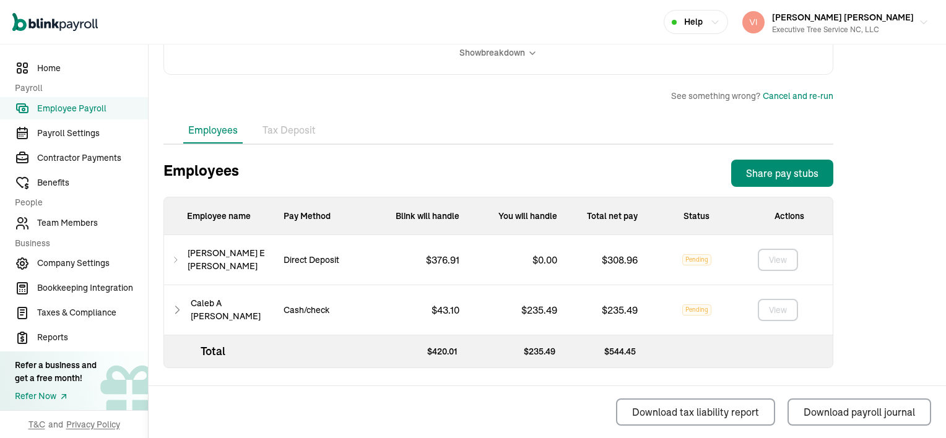
click at [290, 131] on li "Tax Deposit" at bounding box center [288, 131] width 63 height 26
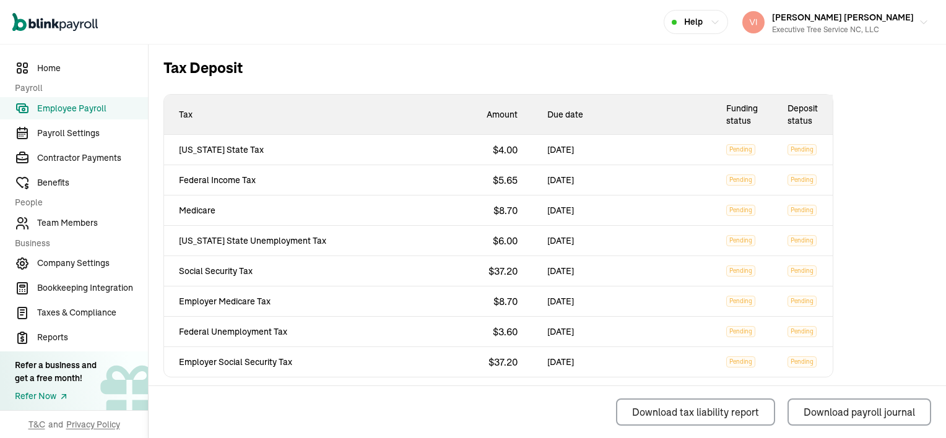
scroll to position [446, 0]
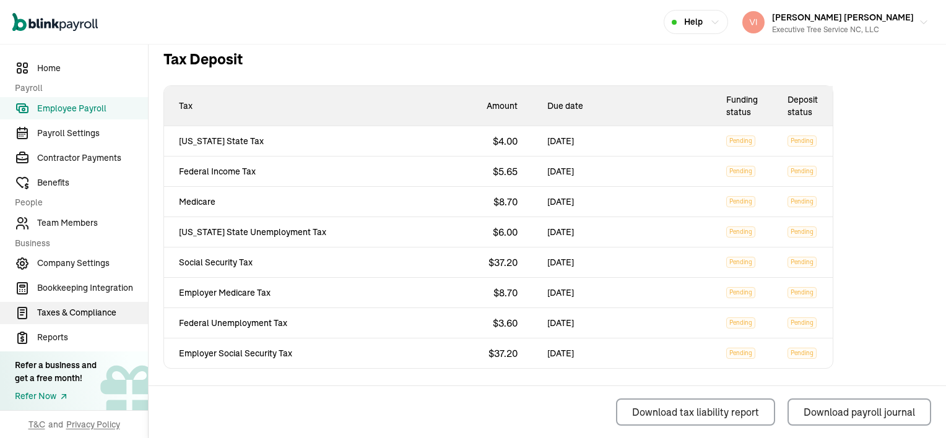
click at [67, 312] on span "Taxes & Compliance" at bounding box center [92, 312] width 111 height 13
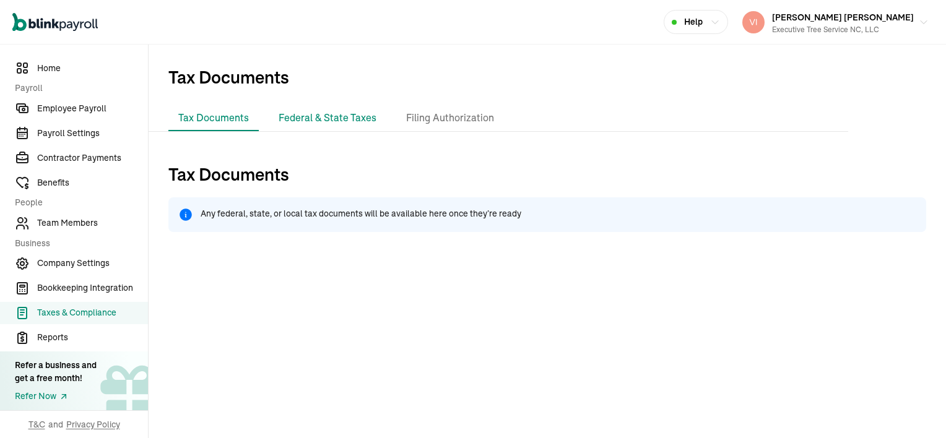
click at [313, 120] on li "Federal & State Taxes" at bounding box center [328, 118] width 118 height 26
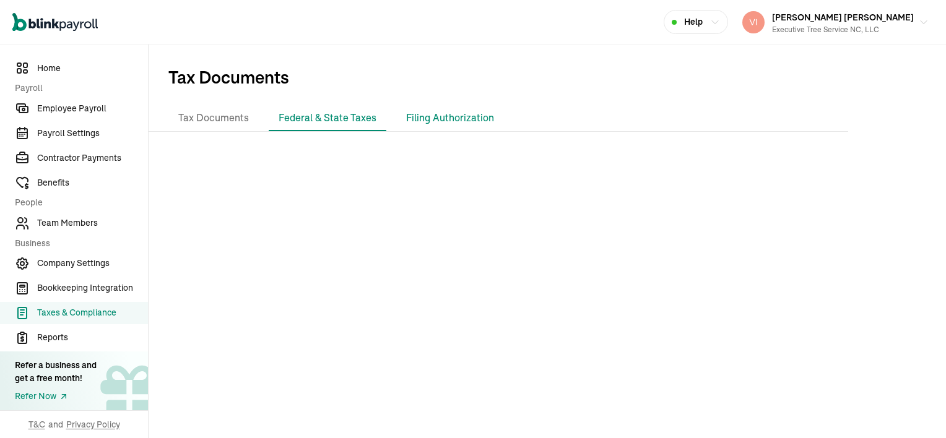
click at [457, 120] on li "Filing Authorization" at bounding box center [450, 118] width 108 height 26
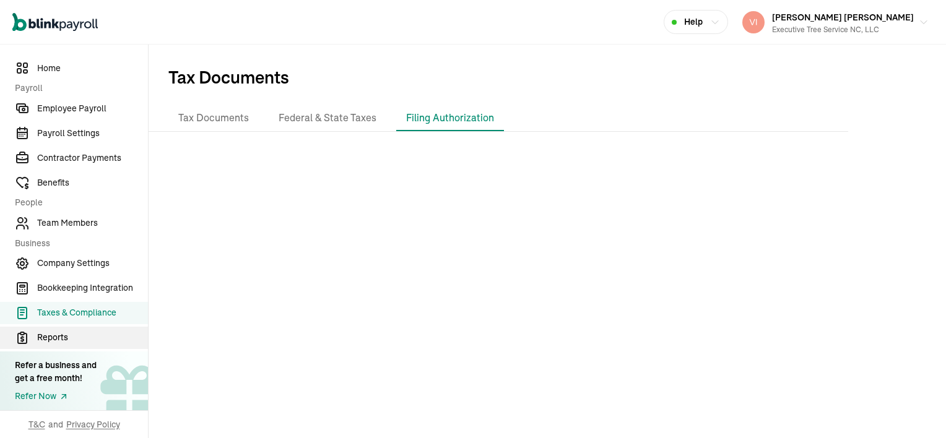
click at [55, 337] on span "Reports" at bounding box center [92, 337] width 111 height 13
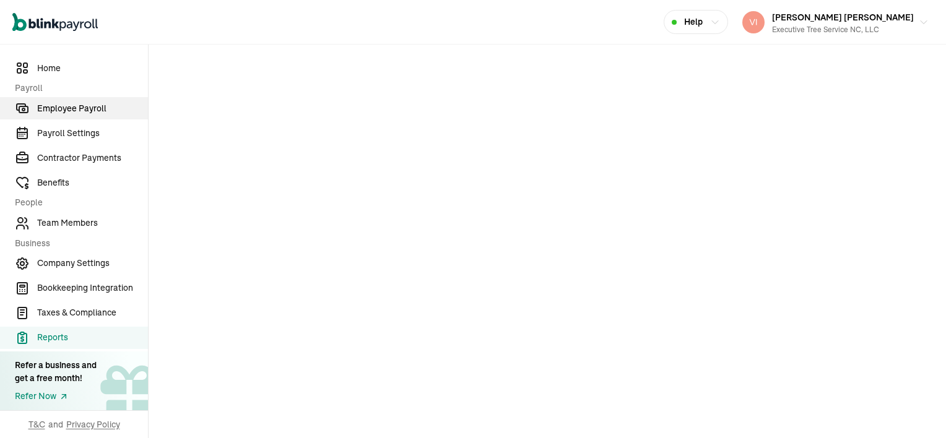
click at [88, 111] on span "Employee Payroll" at bounding box center [92, 108] width 111 height 13
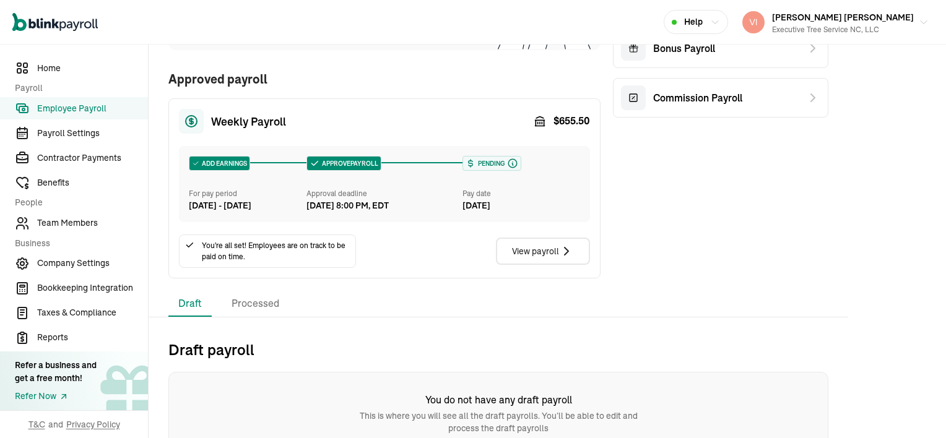
scroll to position [152, 0]
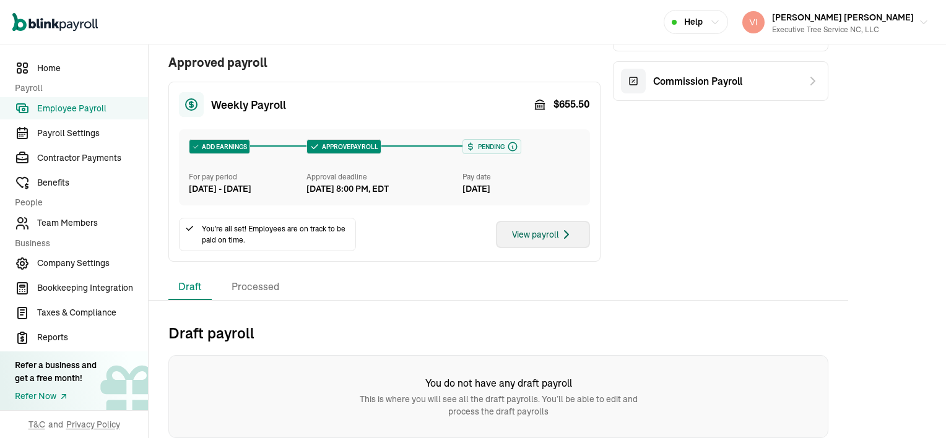
click at [523, 238] on div "View payroll" at bounding box center [543, 234] width 62 height 15
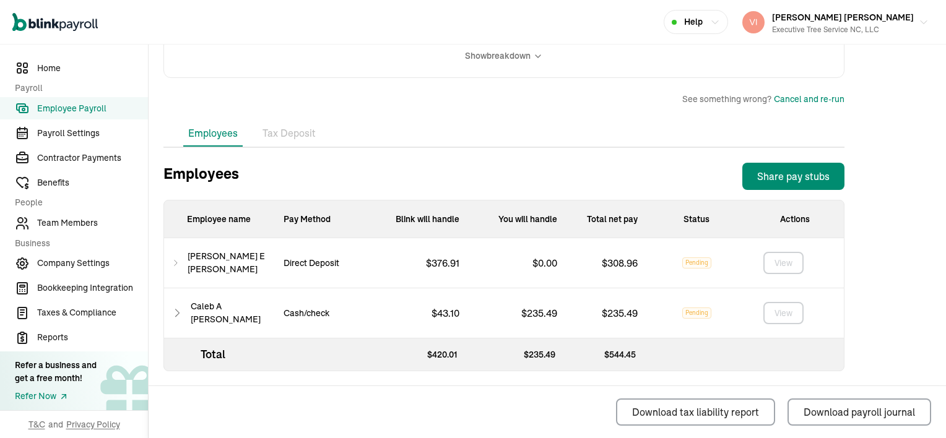
scroll to position [334, 0]
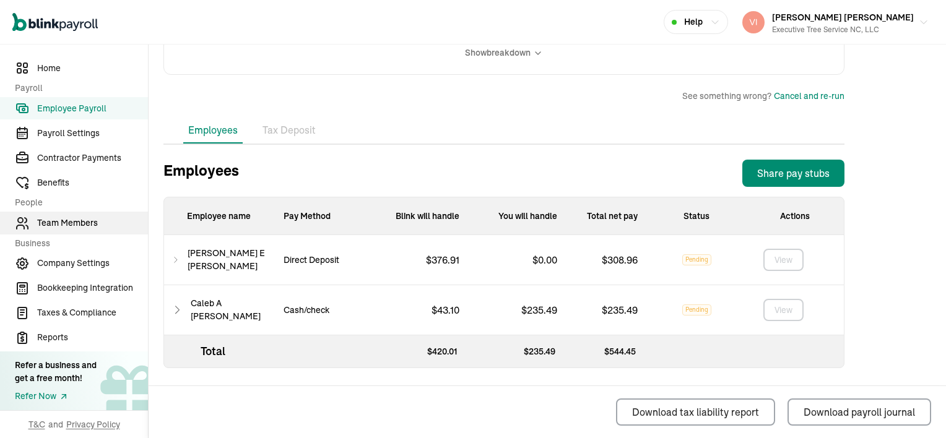
click at [68, 223] on span "Team Members" at bounding box center [92, 223] width 111 height 13
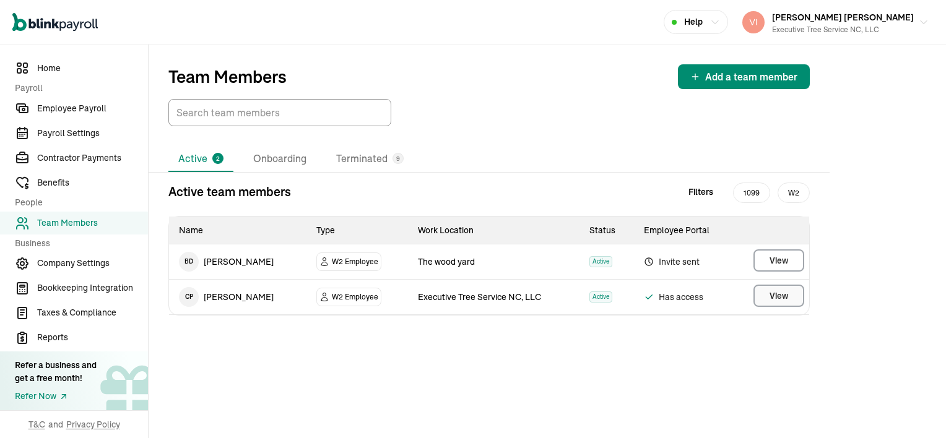
click at [779, 303] on button "View" at bounding box center [778, 296] width 51 height 22
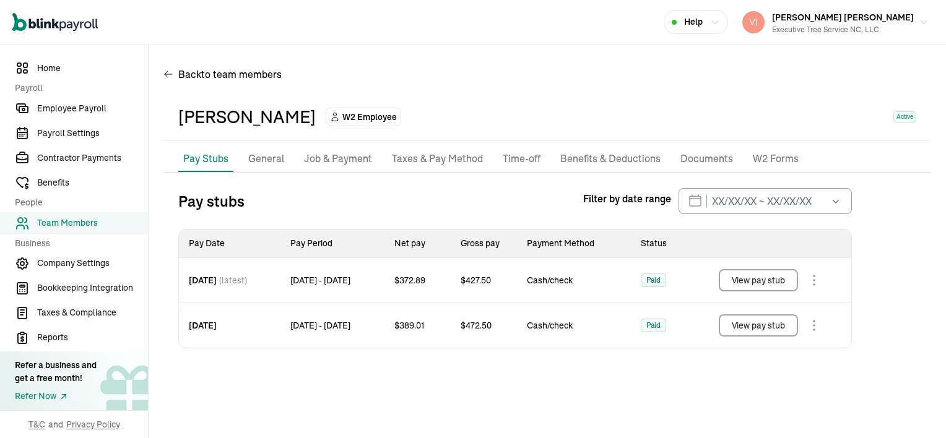
click at [691, 158] on p "Documents" at bounding box center [706, 159] width 53 height 16
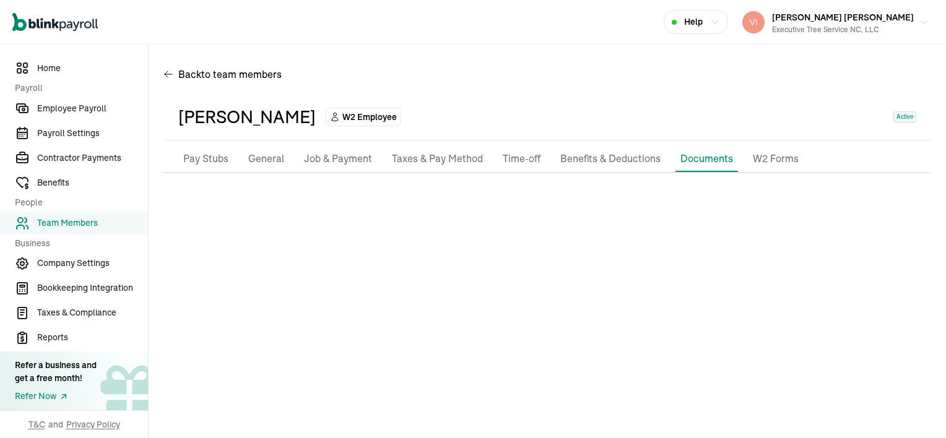
click at [434, 158] on p "Taxes & Pay Method" at bounding box center [437, 159] width 91 height 16
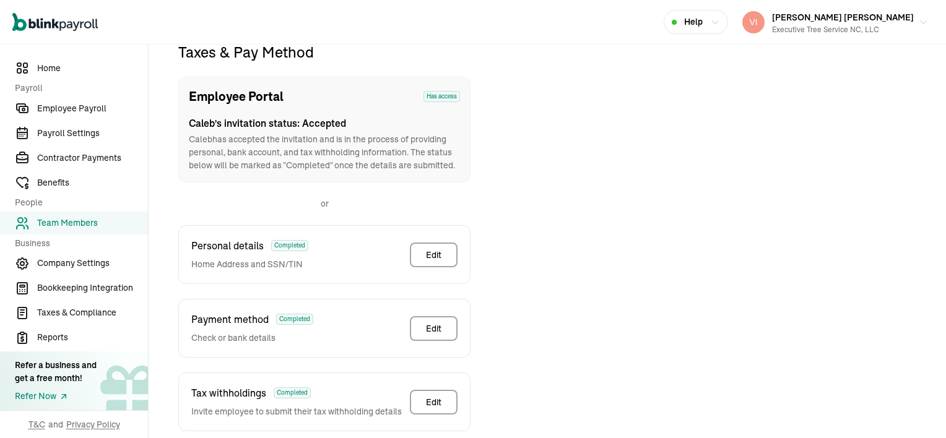
scroll to position [207, 0]
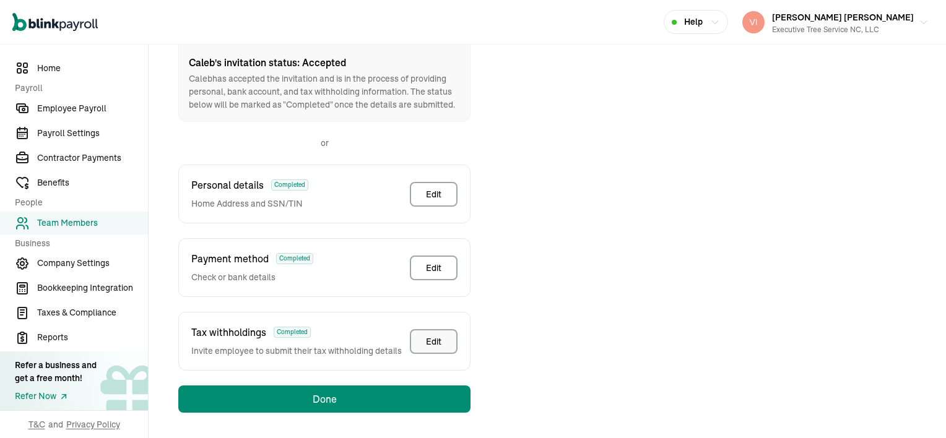
click at [446, 340] on button "Edit" at bounding box center [434, 341] width 48 height 25
click at [439, 335] on div "Edit" at bounding box center [433, 341] width 15 height 12
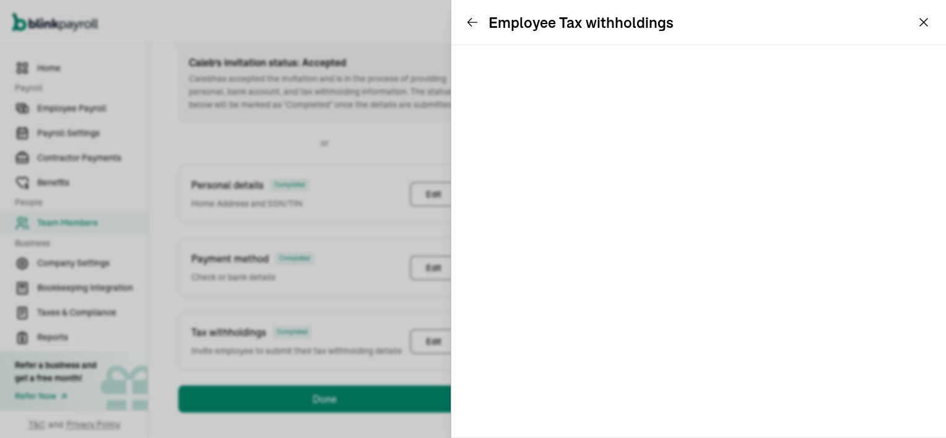
click at [469, 14] on div "Employee Tax withholdings" at bounding box center [569, 22] width 207 height 20
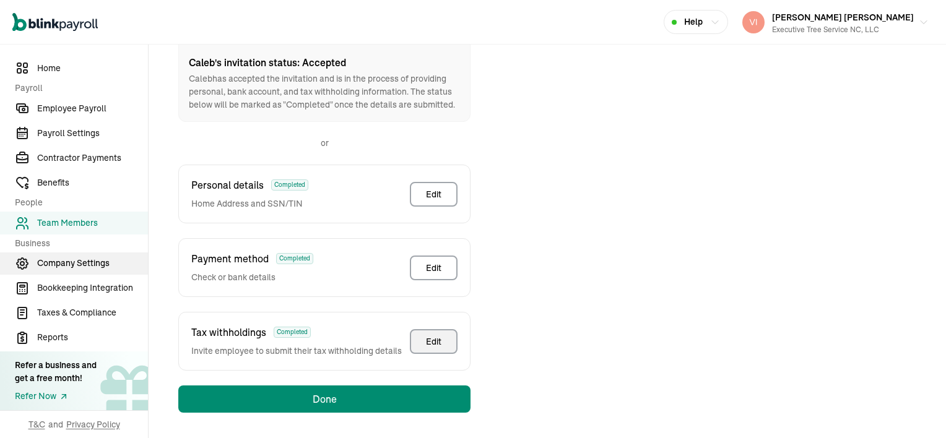
scroll to position [146, 0]
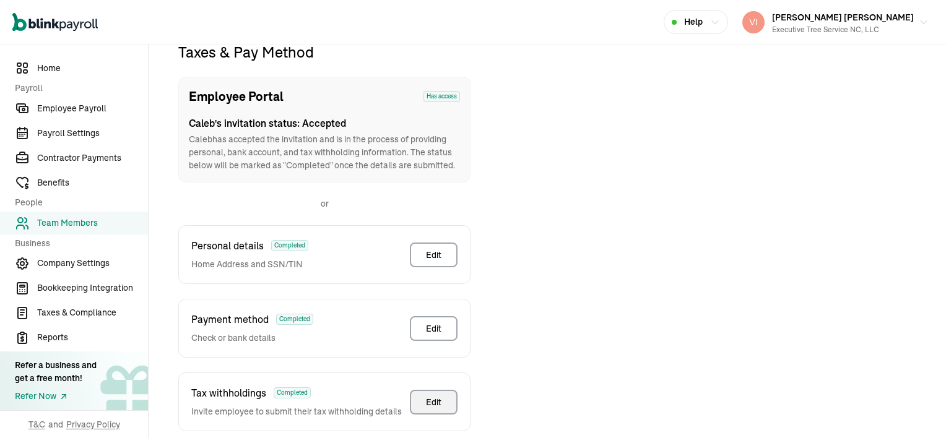
click at [60, 223] on span "Team Members" at bounding box center [92, 223] width 111 height 13
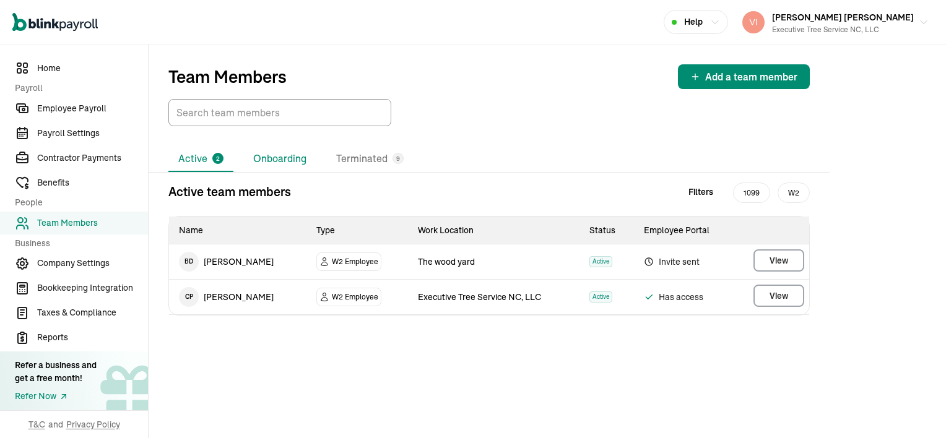
click at [277, 161] on li "Onboarding" at bounding box center [279, 159] width 73 height 26
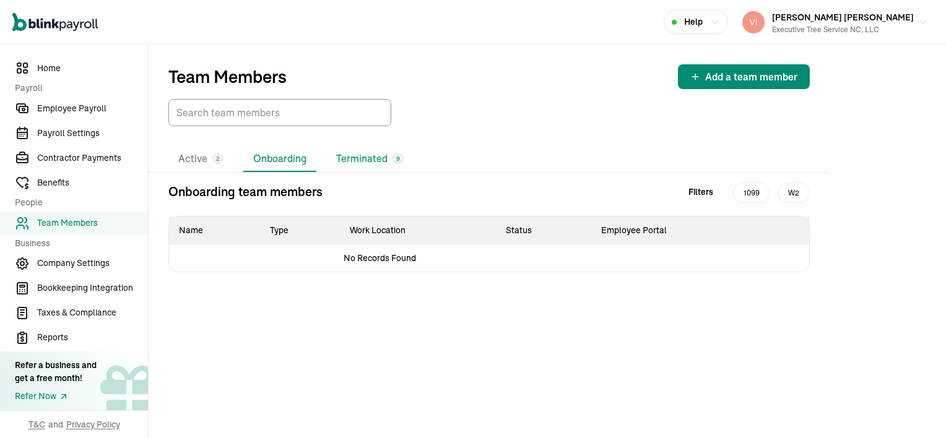
click at [367, 160] on li "Terminated 9" at bounding box center [369, 159] width 87 height 26
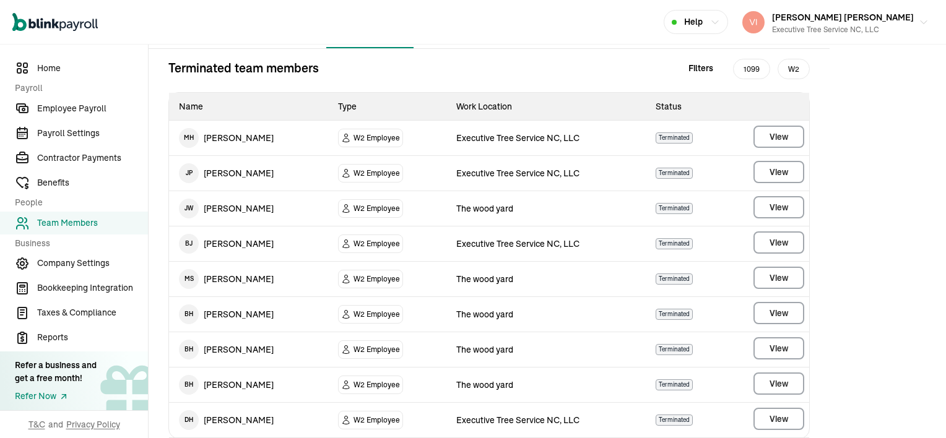
scroll to position [142, 0]
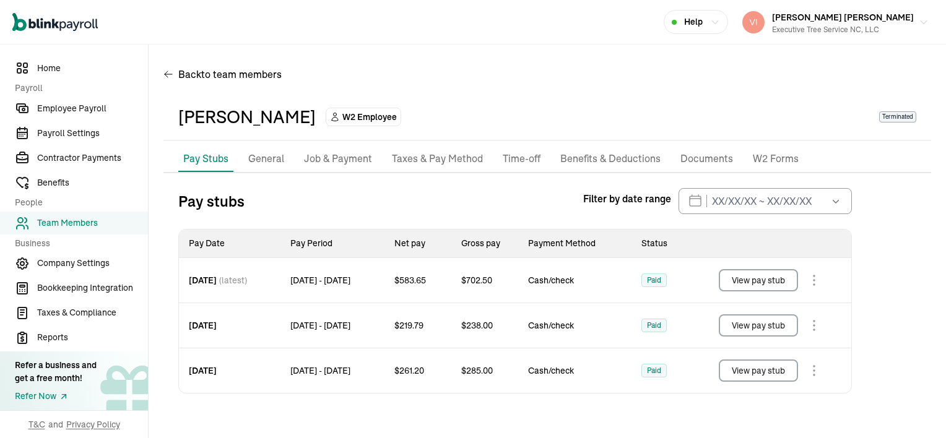
scroll to position [45, 0]
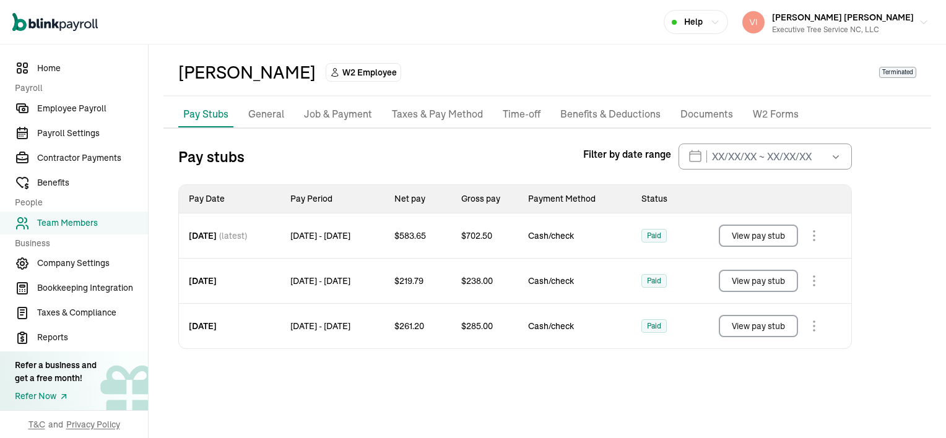
click at [696, 111] on p "Documents" at bounding box center [706, 114] width 53 height 16
click at [696, 85] on div "Joshua Winston W2 Employee Terminated" at bounding box center [547, 72] width 738 height 26
